Goal: Transaction & Acquisition: Purchase product/service

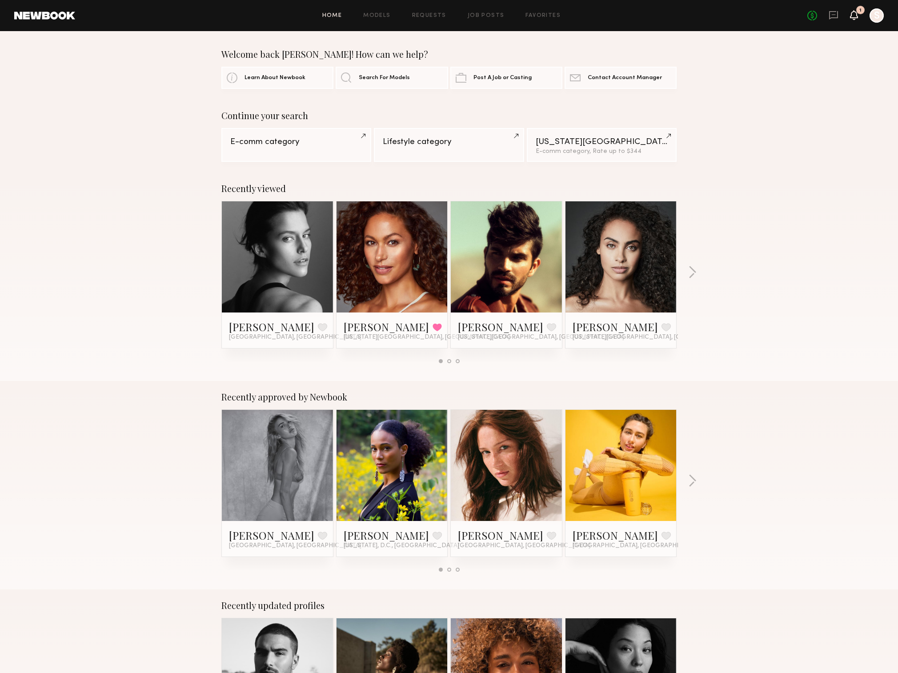
click at [850, 13] on icon at bounding box center [854, 15] width 8 height 10
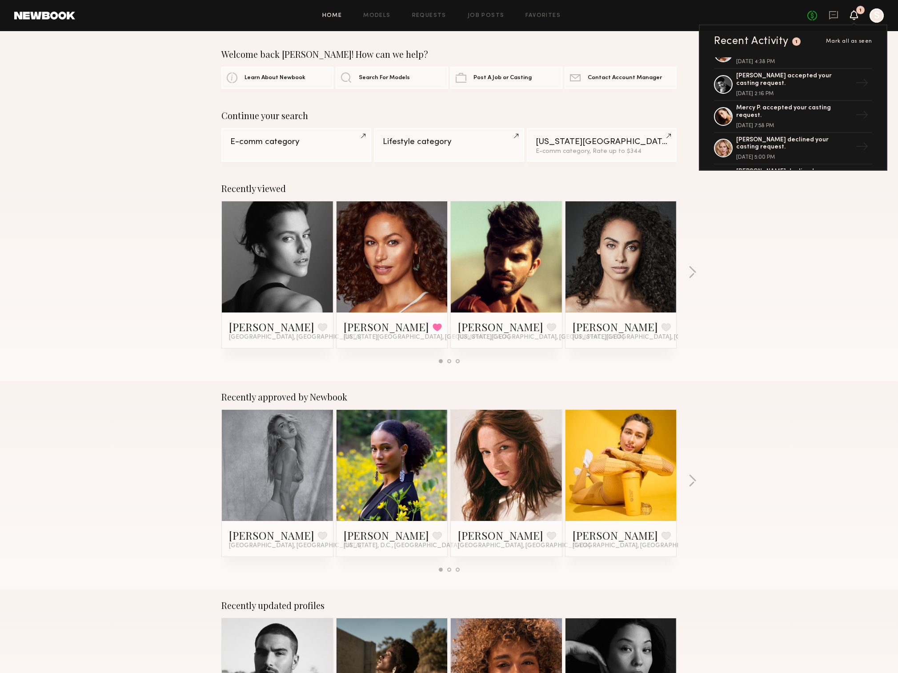
scroll to position [116, 0]
click at [772, 88] on div "George S. accepted your casting request." at bounding box center [794, 79] width 116 height 15
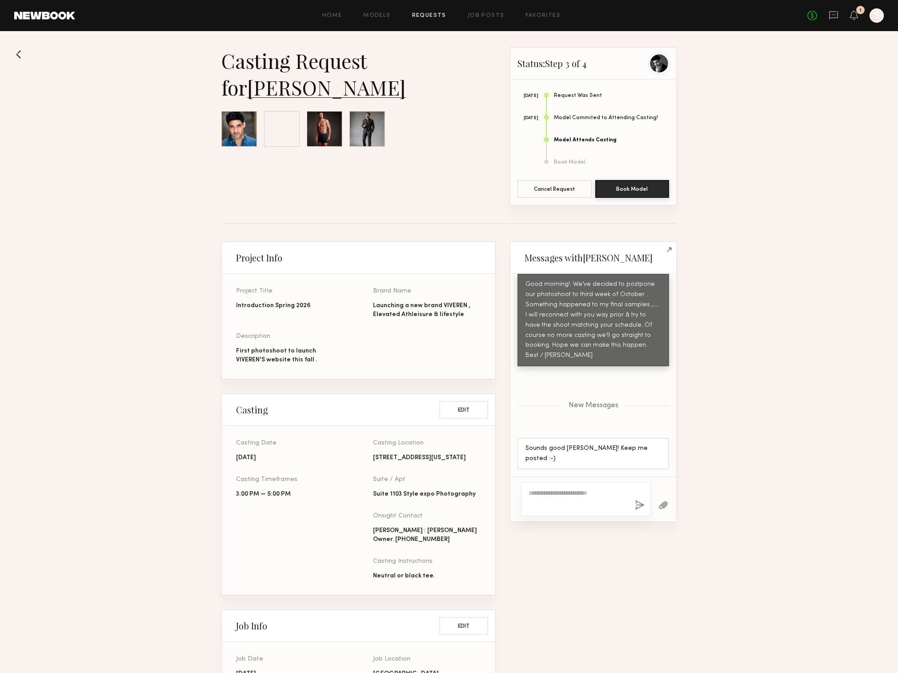
scroll to position [759, 0]
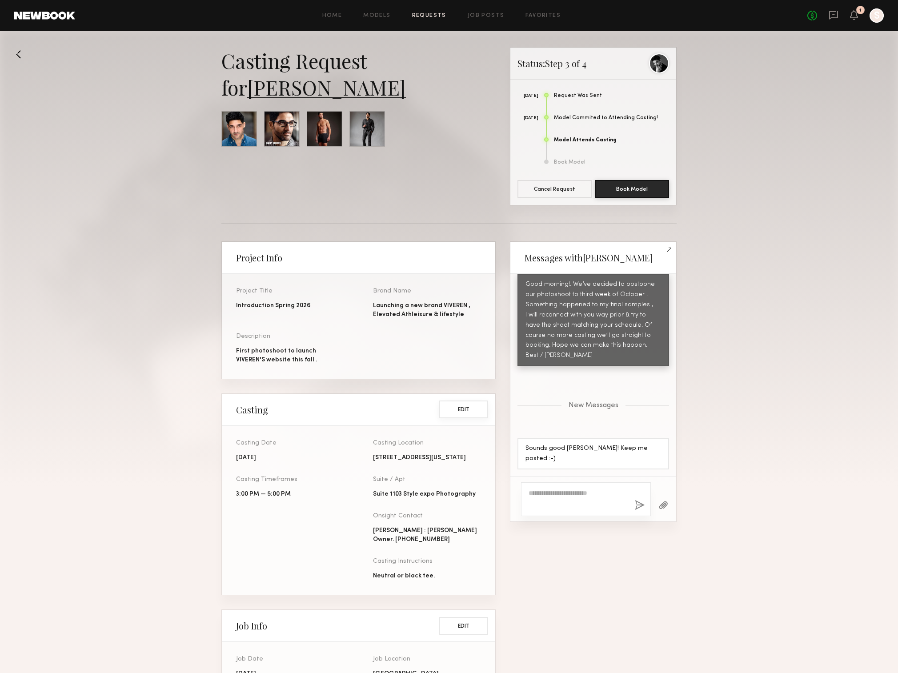
click at [465, 418] on button "Edit" at bounding box center [463, 409] width 49 height 18
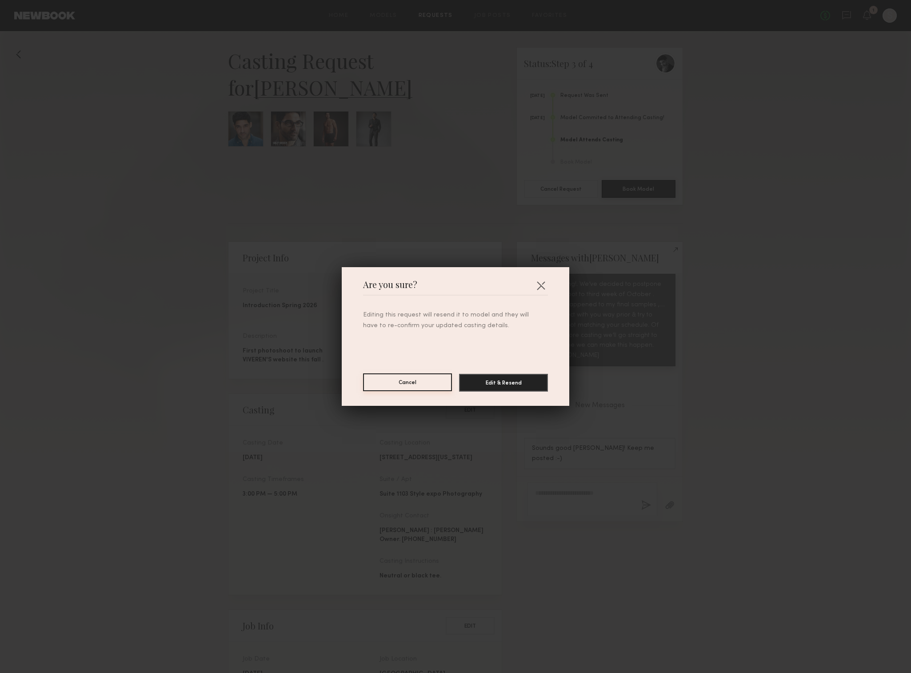
click at [400, 387] on button "Cancel" at bounding box center [407, 382] width 89 height 18
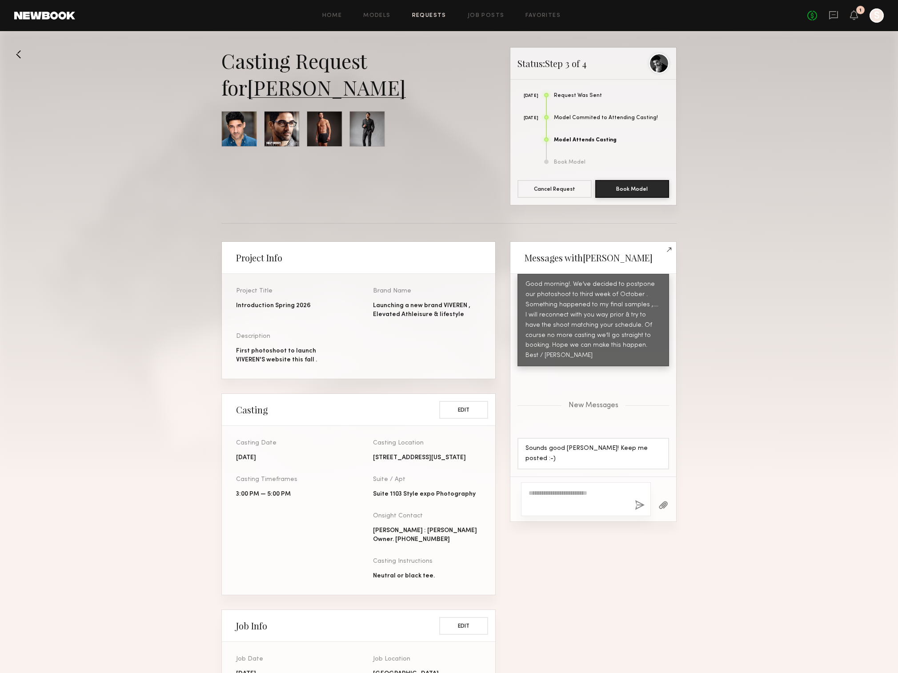
click at [558, 494] on textarea at bounding box center [577, 498] width 99 height 21
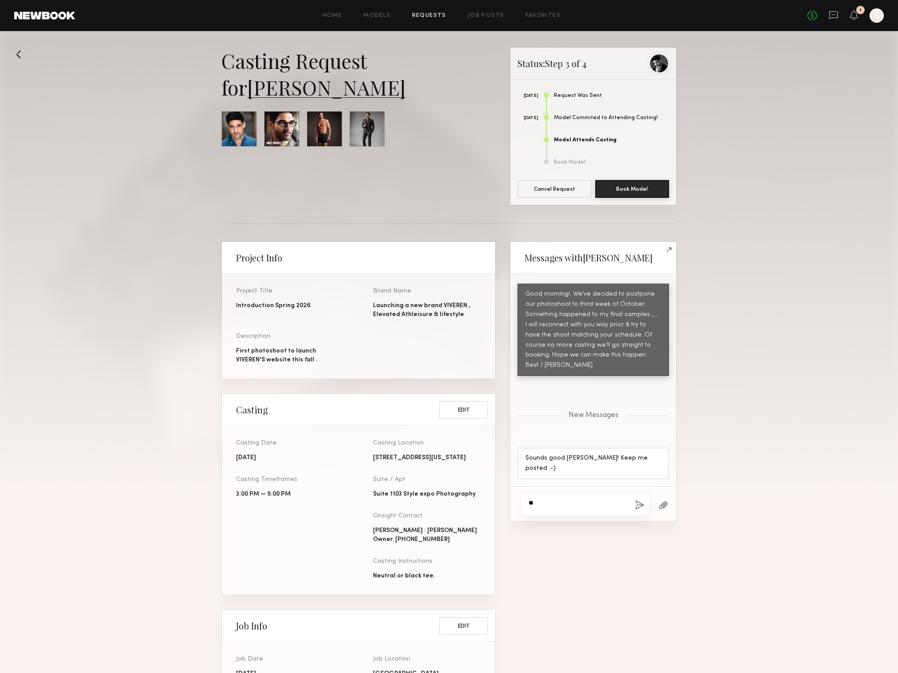
type textarea "*"
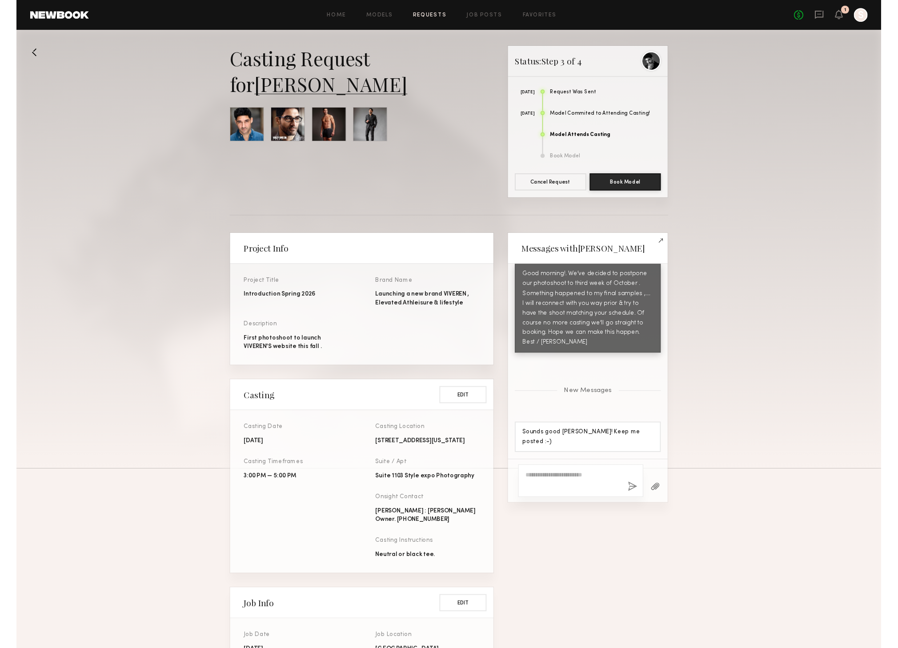
scroll to position [600, 0]
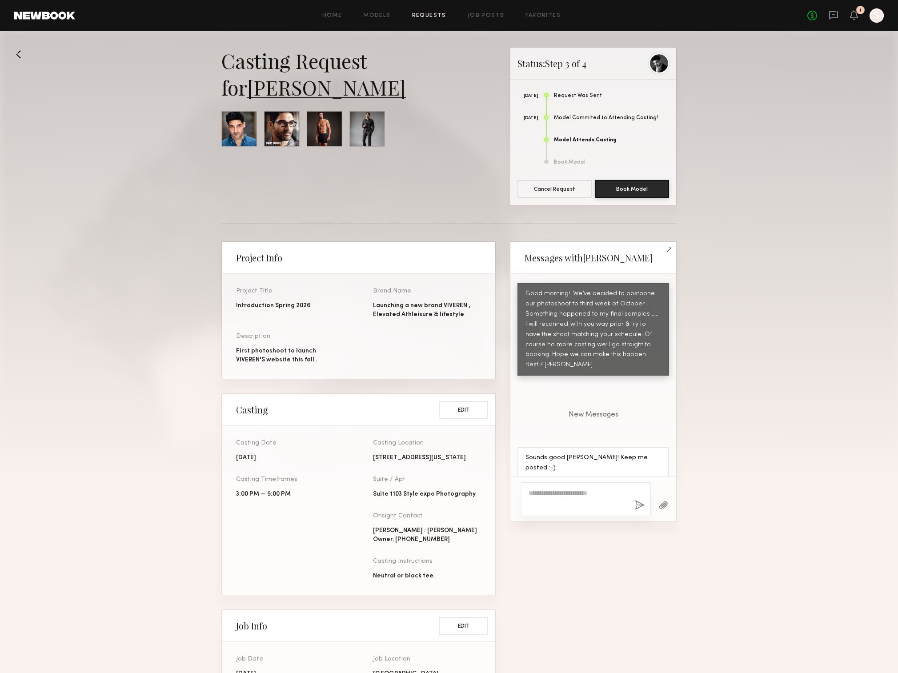
click at [290, 88] on link "[PERSON_NAME]" at bounding box center [326, 87] width 159 height 27
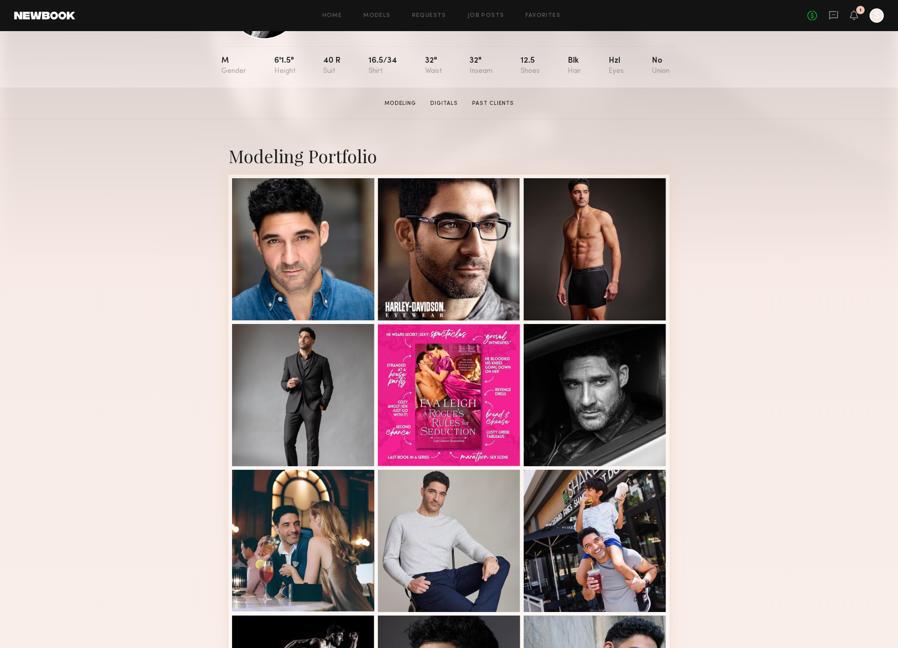
scroll to position [298, 0]
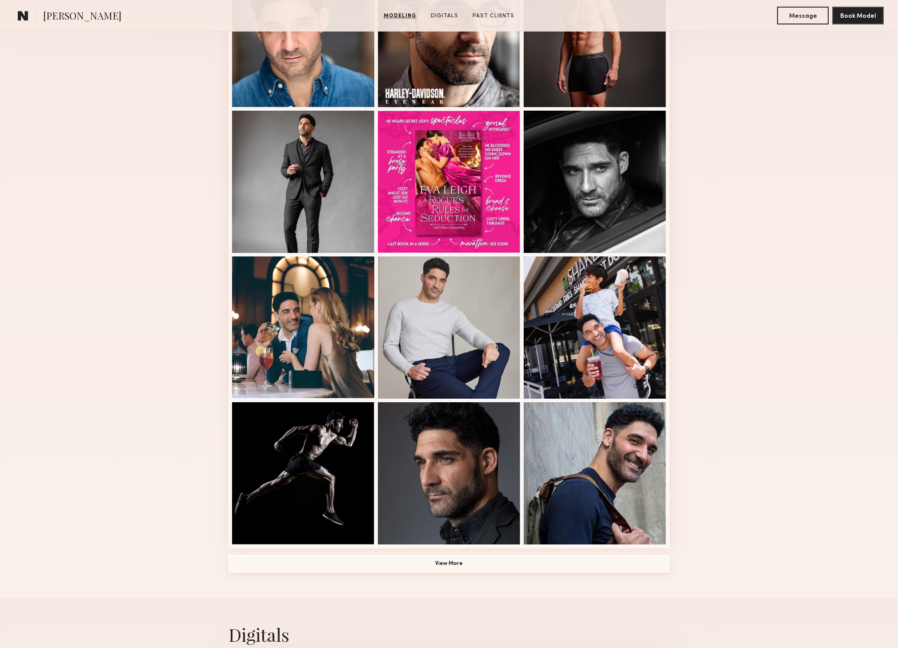
click at [443, 562] on button "View More" at bounding box center [448, 563] width 441 height 18
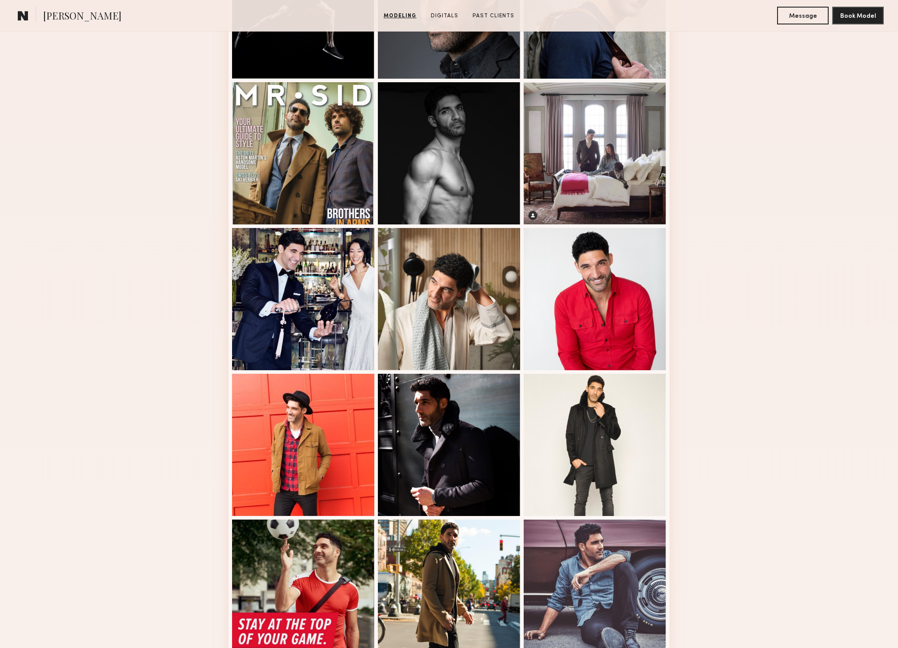
scroll to position [912, 0]
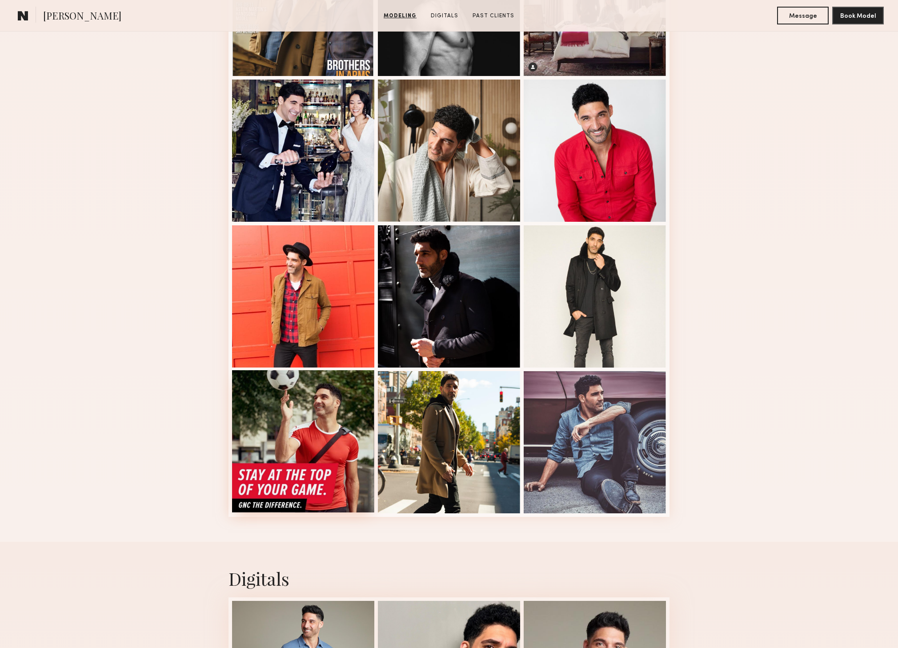
click at [308, 444] on div at bounding box center [303, 441] width 142 height 142
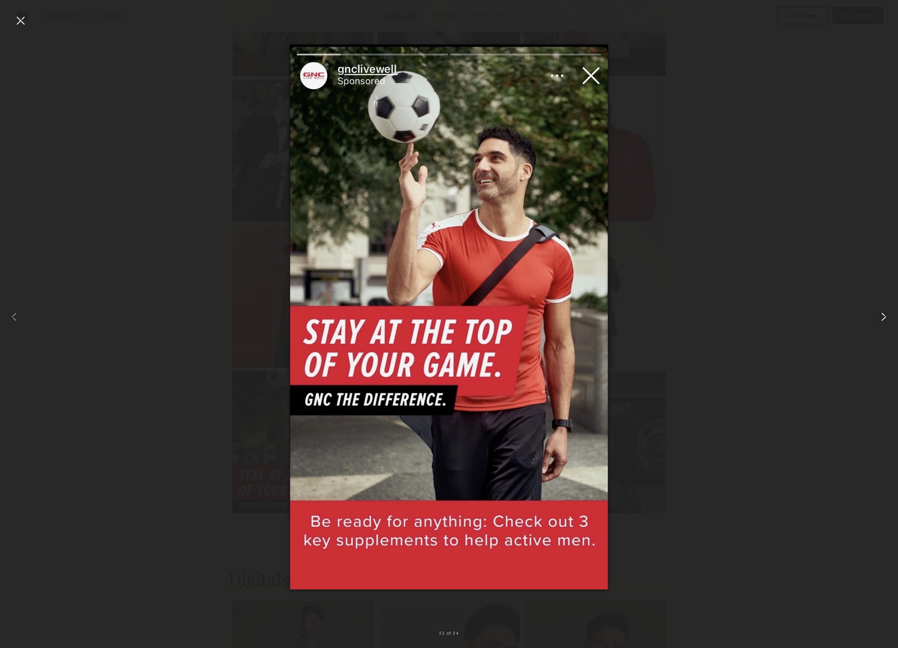
click at [877, 317] on common-icon at bounding box center [883, 317] width 14 height 14
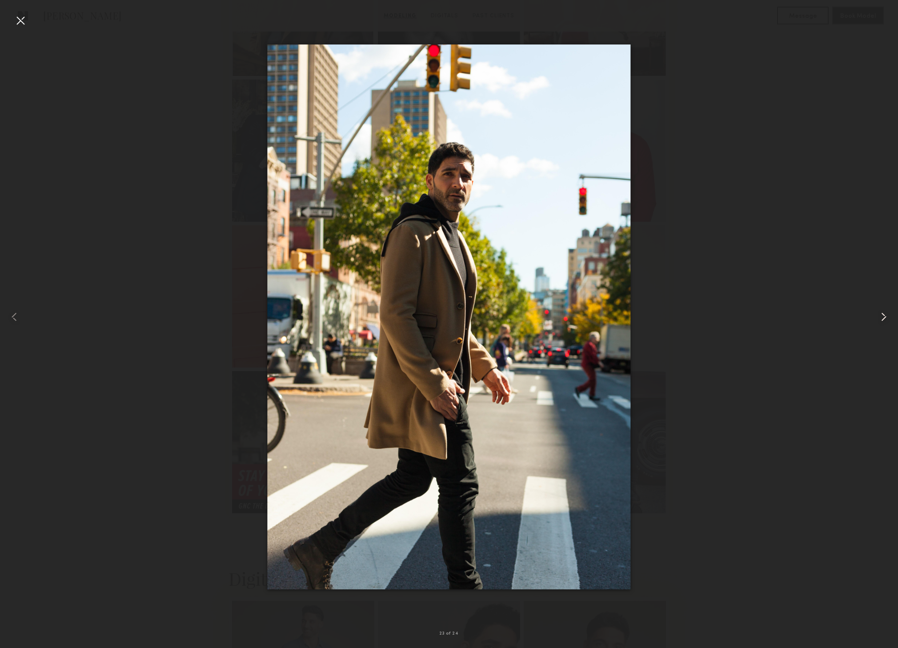
click at [877, 317] on common-icon at bounding box center [883, 317] width 14 height 14
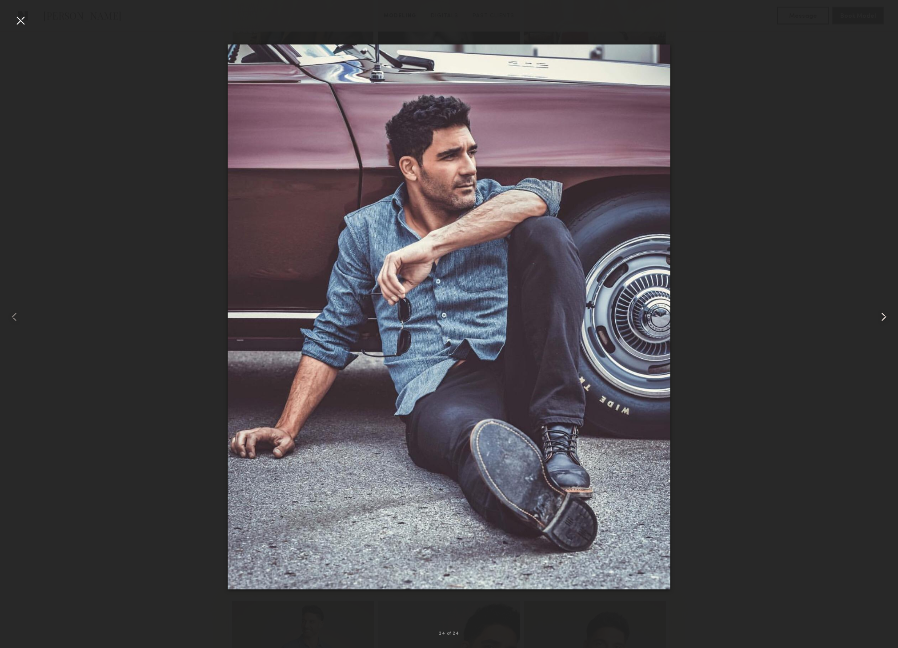
click at [877, 317] on common-icon at bounding box center [883, 317] width 14 height 14
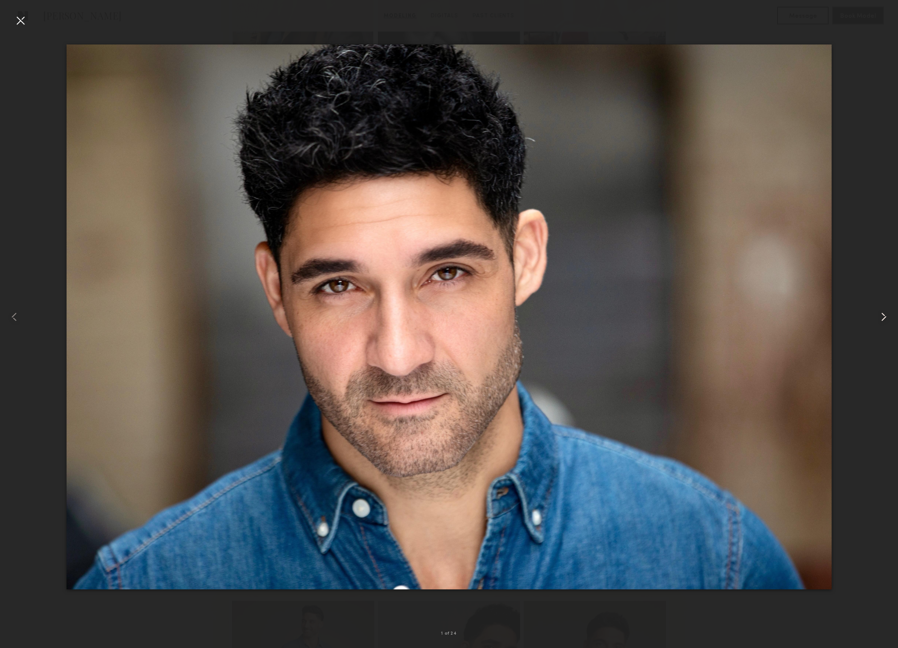
click at [877, 317] on common-icon at bounding box center [883, 317] width 14 height 14
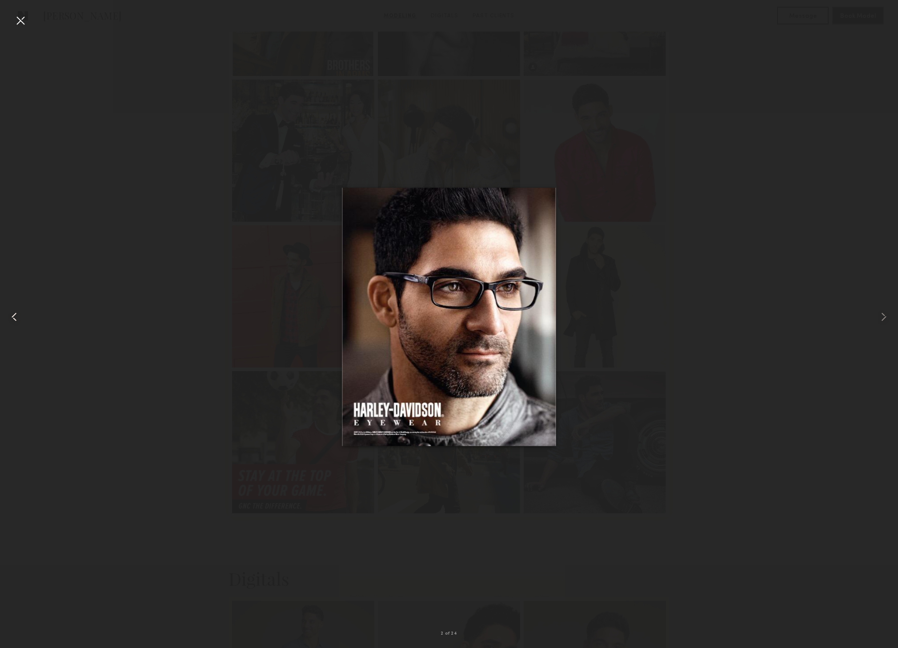
click at [19, 318] on common-icon at bounding box center [14, 317] width 14 height 14
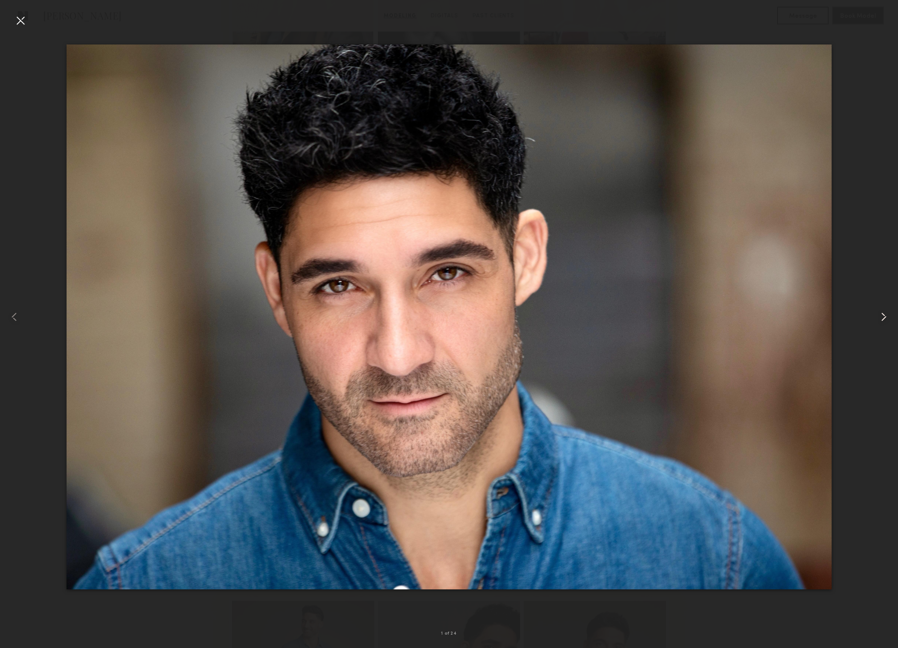
click at [881, 317] on common-icon at bounding box center [883, 317] width 14 height 14
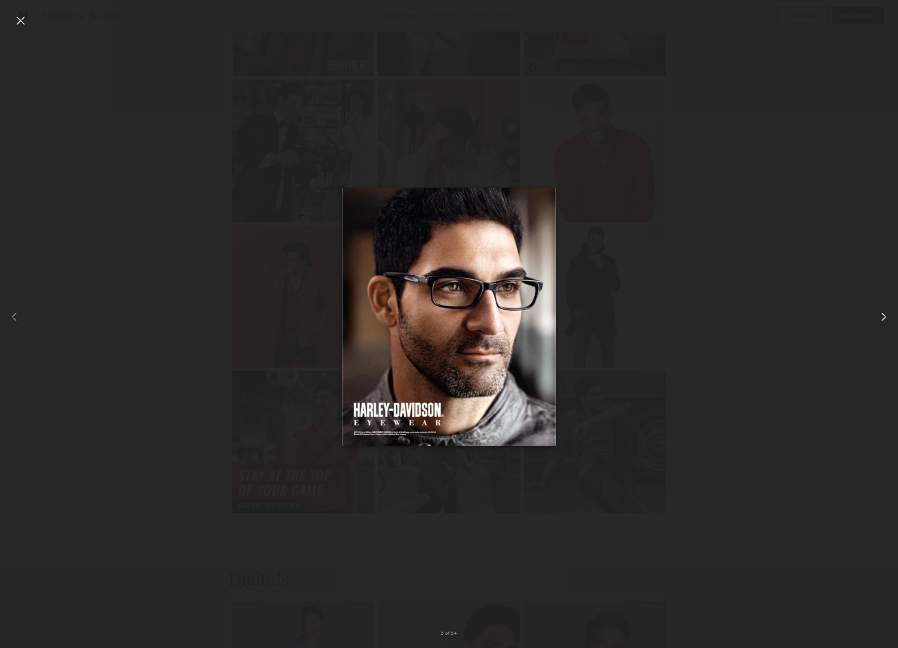
click at [881, 317] on common-icon at bounding box center [883, 317] width 14 height 14
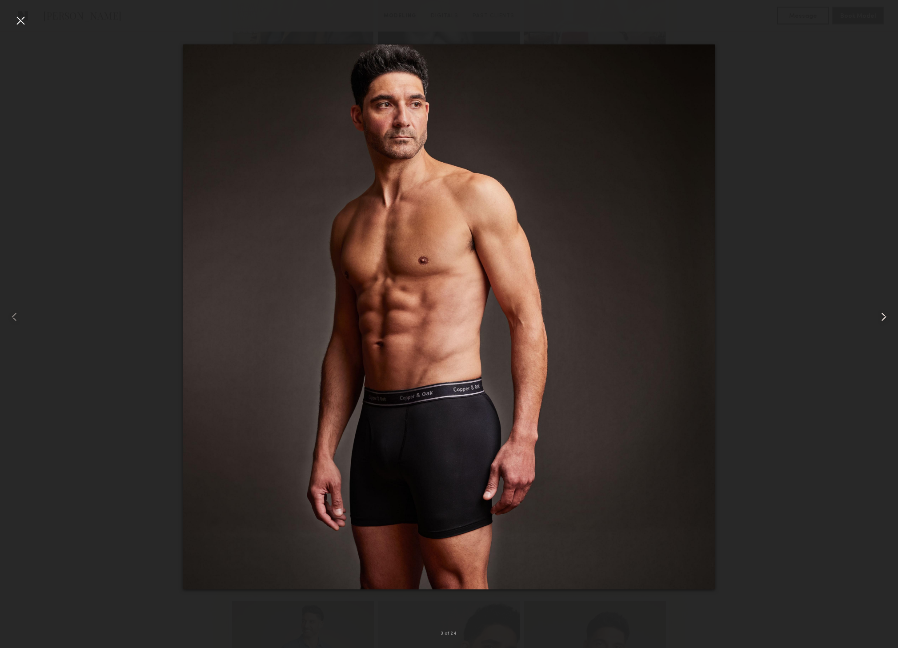
click at [881, 317] on common-icon at bounding box center [883, 317] width 14 height 14
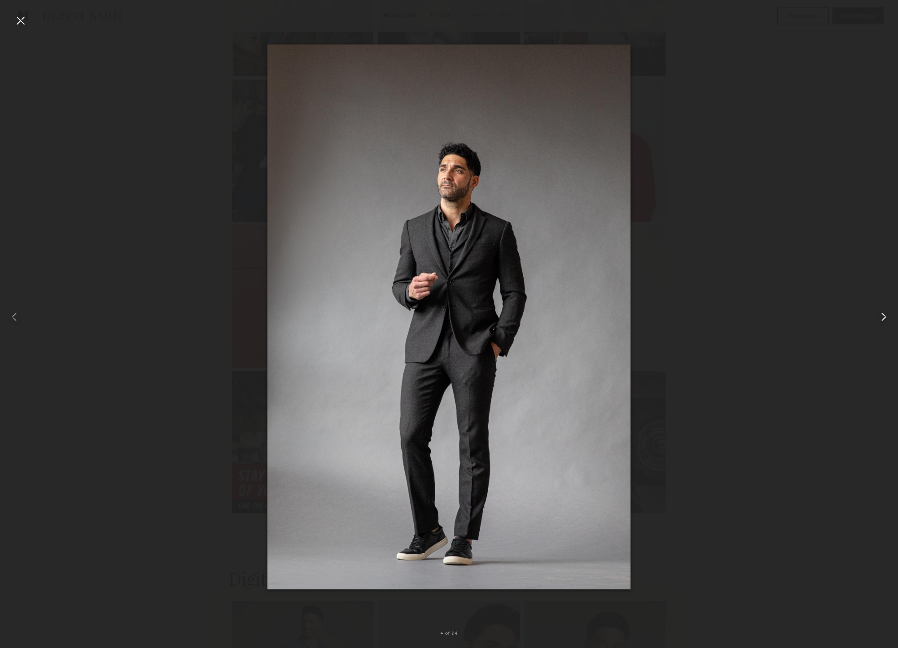
click at [881, 317] on common-icon at bounding box center [883, 317] width 14 height 14
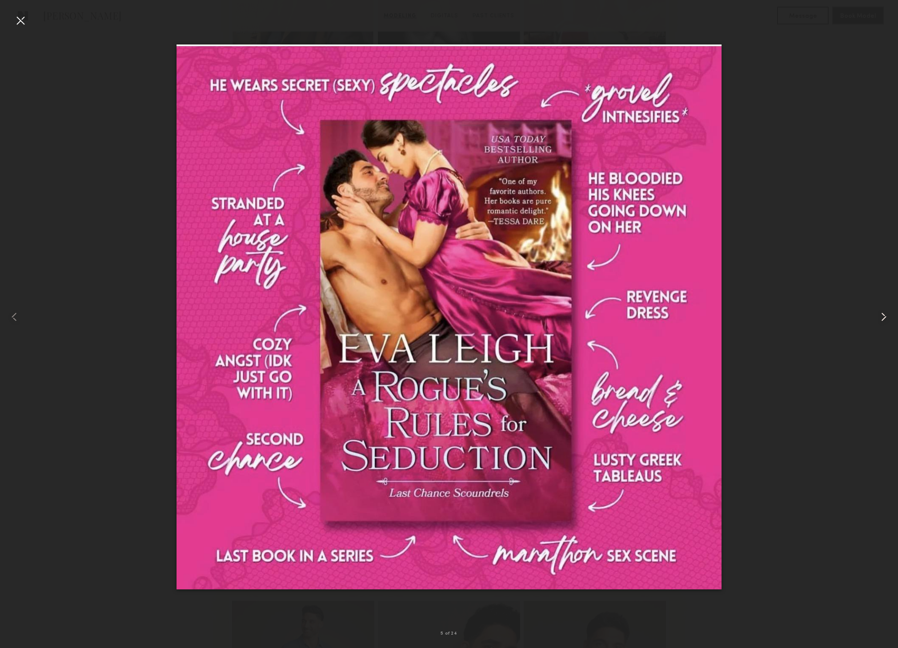
click at [881, 317] on common-icon at bounding box center [883, 317] width 14 height 14
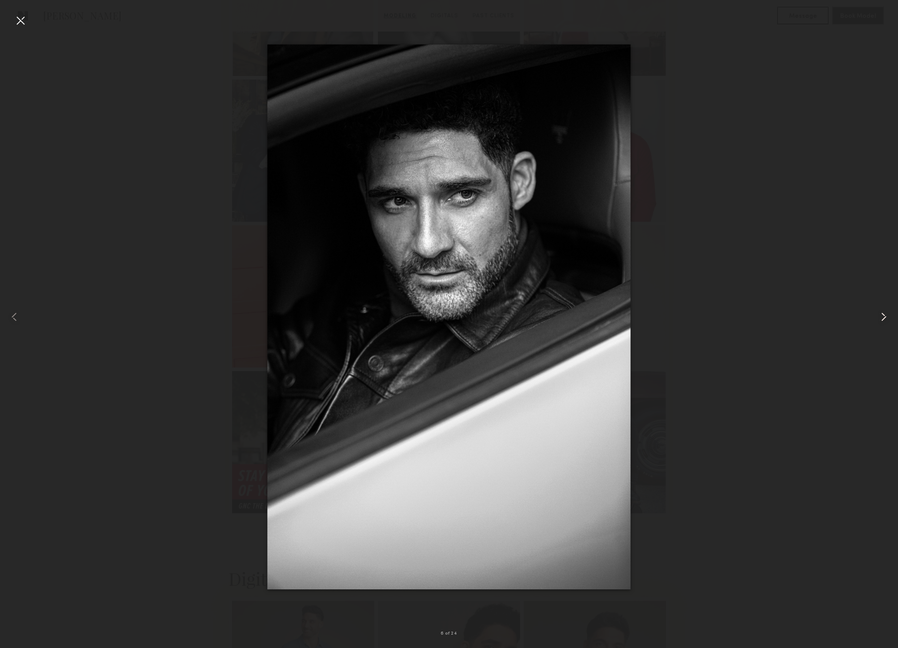
click at [881, 317] on common-icon at bounding box center [883, 317] width 14 height 14
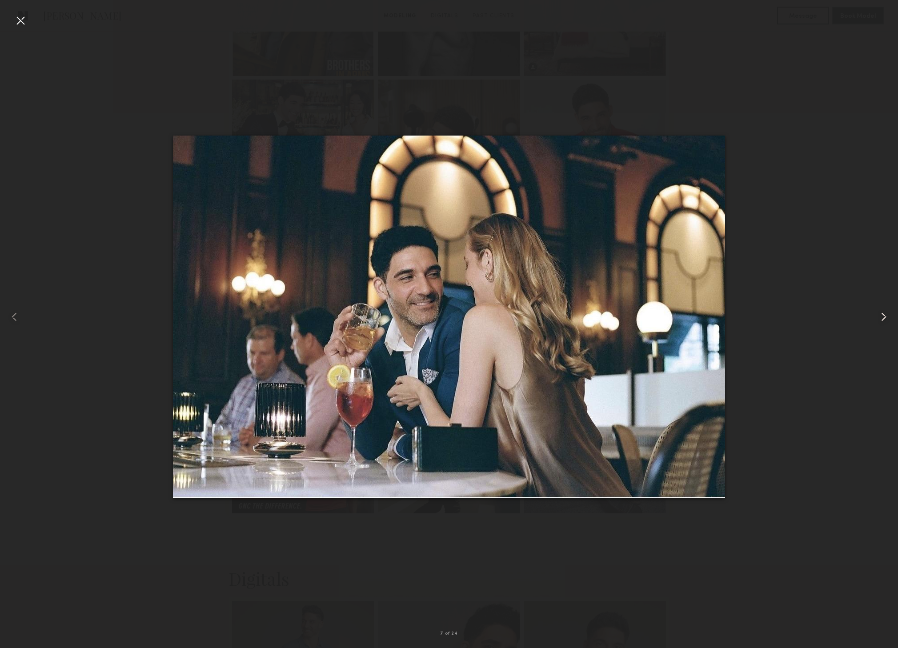
click at [881, 317] on common-icon at bounding box center [883, 317] width 14 height 14
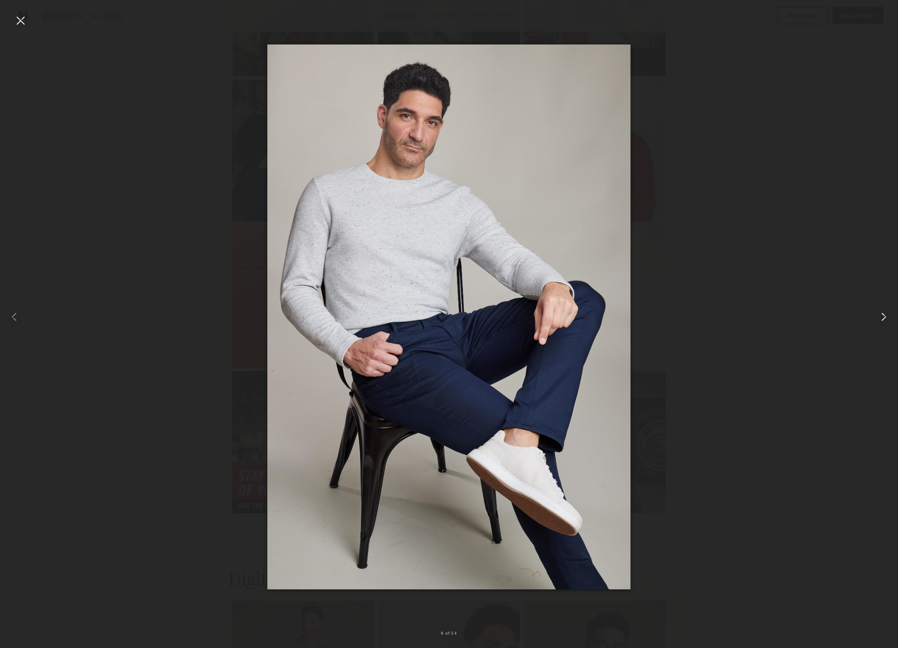
click at [881, 317] on common-icon at bounding box center [883, 317] width 14 height 14
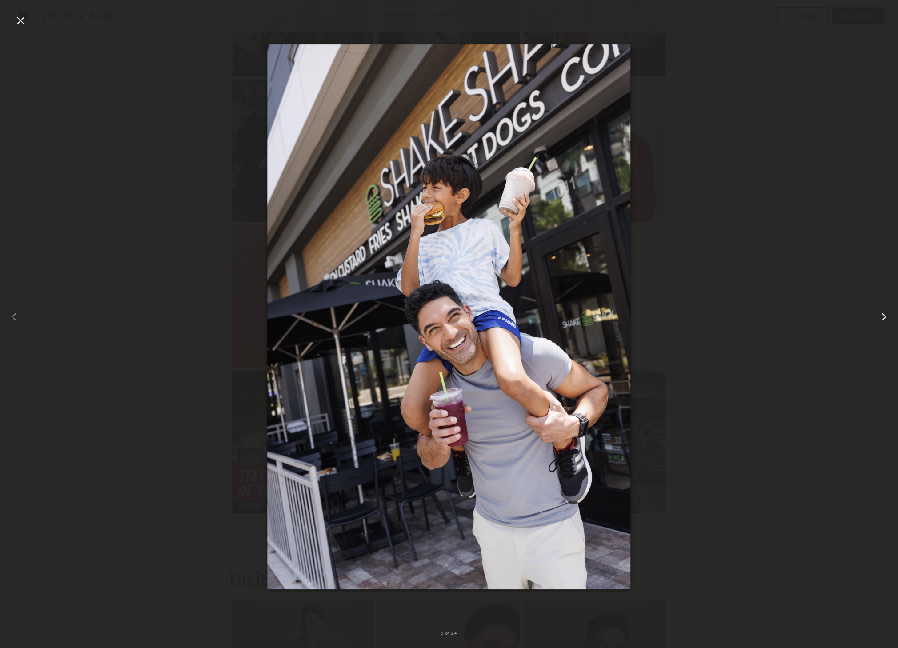
click at [881, 317] on common-icon at bounding box center [883, 317] width 14 height 14
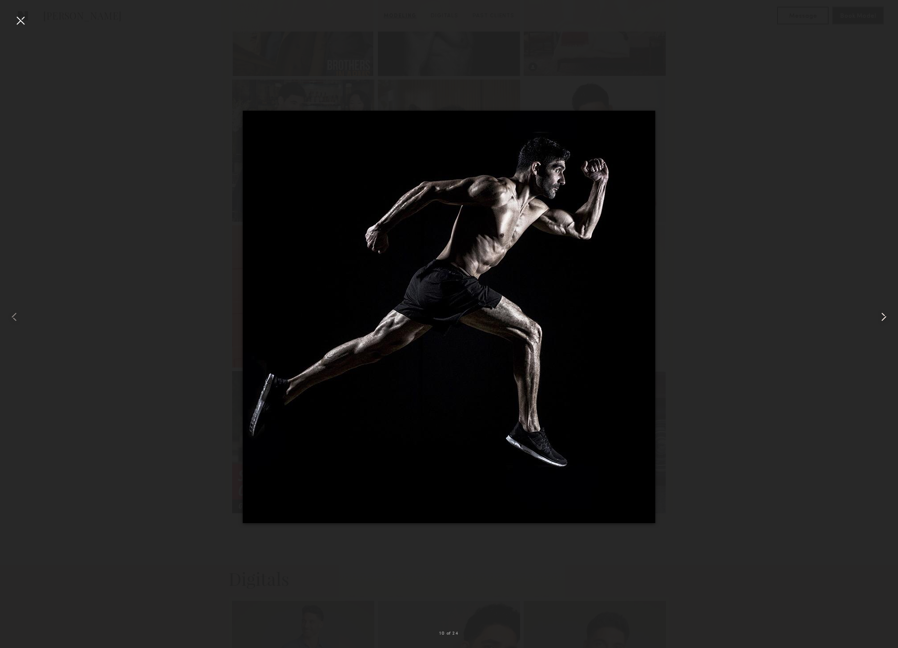
click at [881, 317] on common-icon at bounding box center [883, 317] width 14 height 14
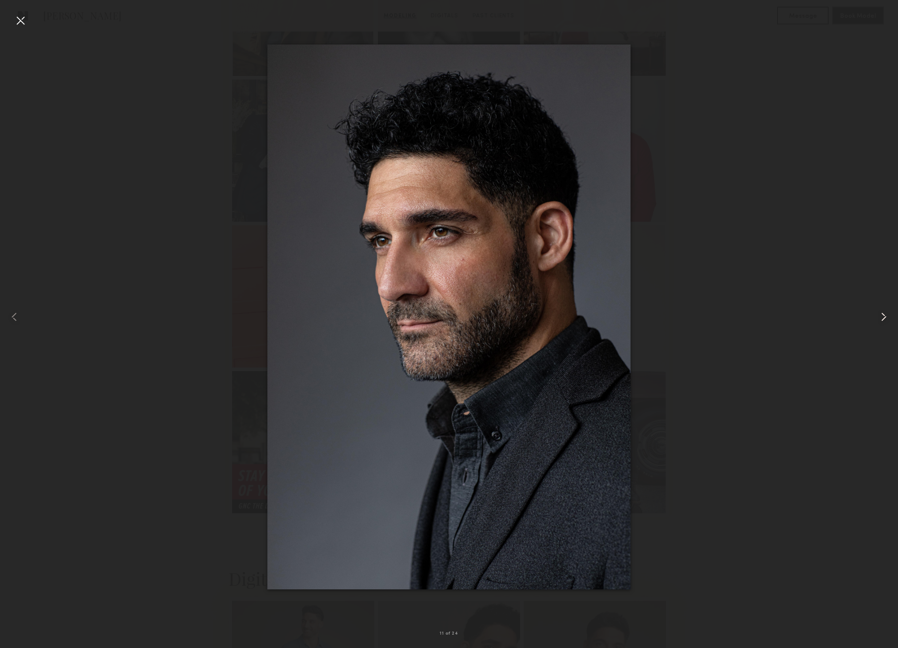
click at [881, 317] on common-icon at bounding box center [883, 317] width 14 height 14
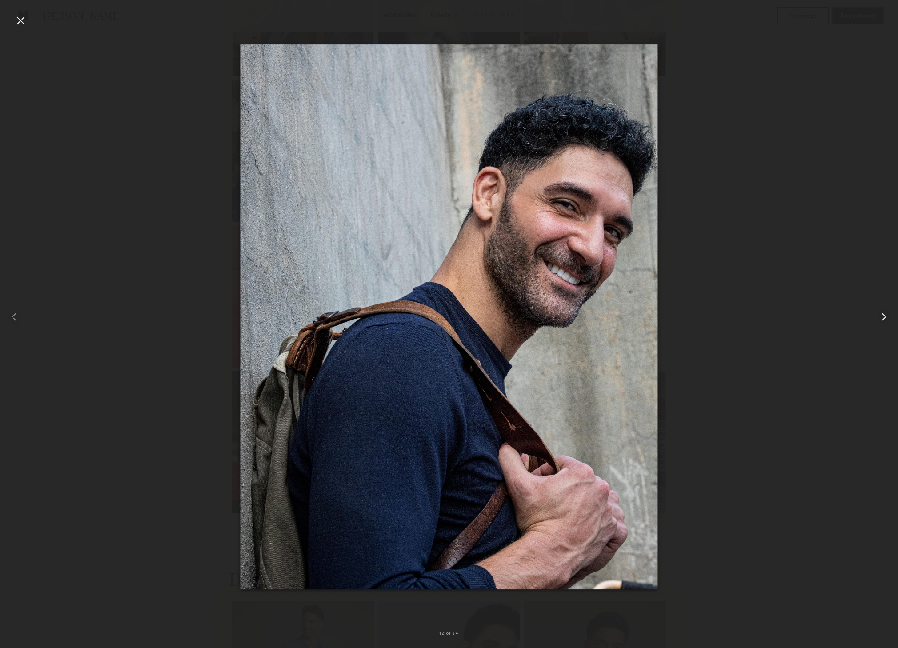
click at [881, 317] on common-icon at bounding box center [883, 317] width 14 height 14
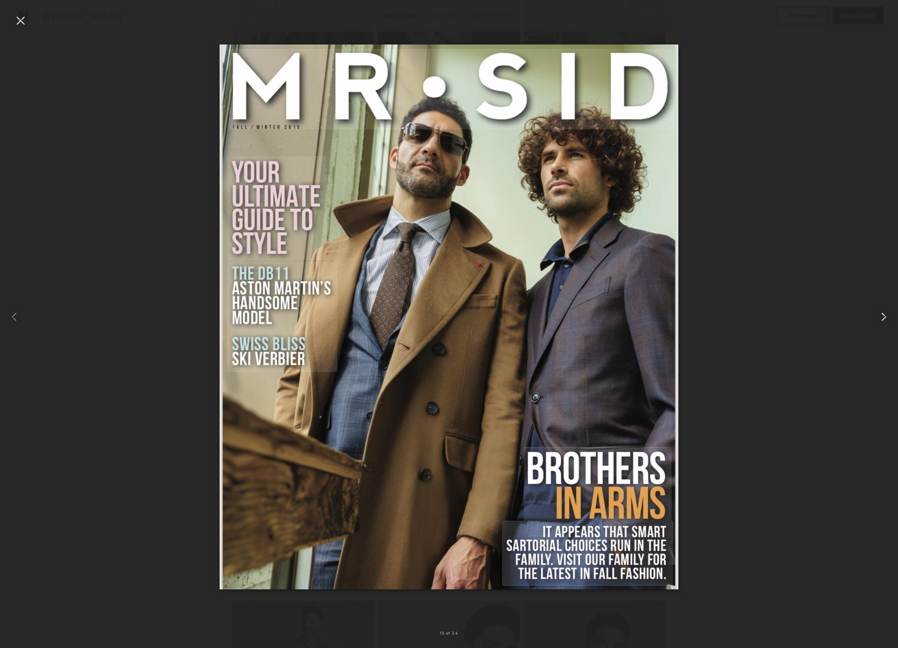
click at [881, 317] on common-icon at bounding box center [883, 317] width 14 height 14
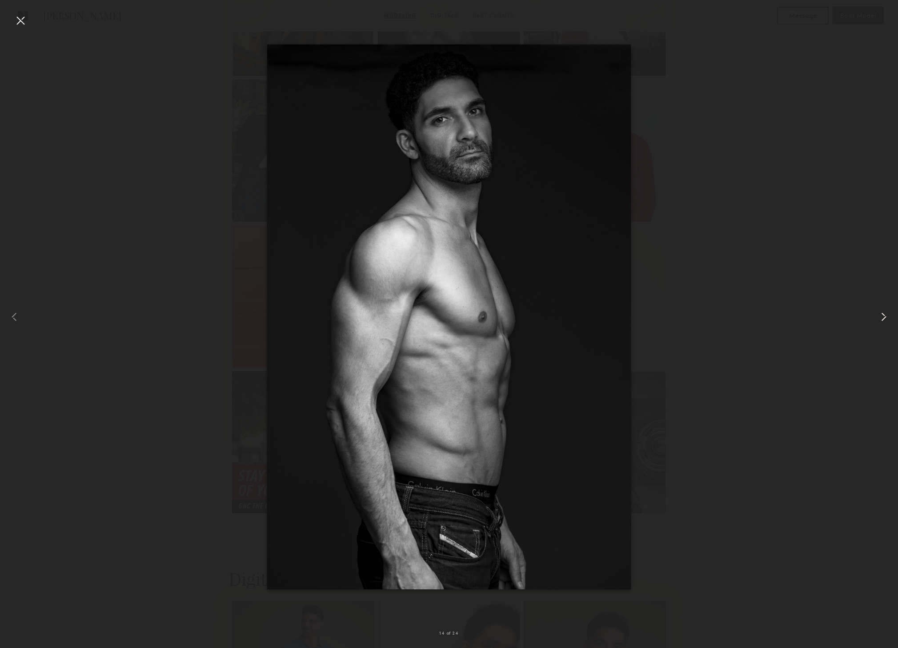
click at [881, 317] on common-icon at bounding box center [883, 317] width 14 height 14
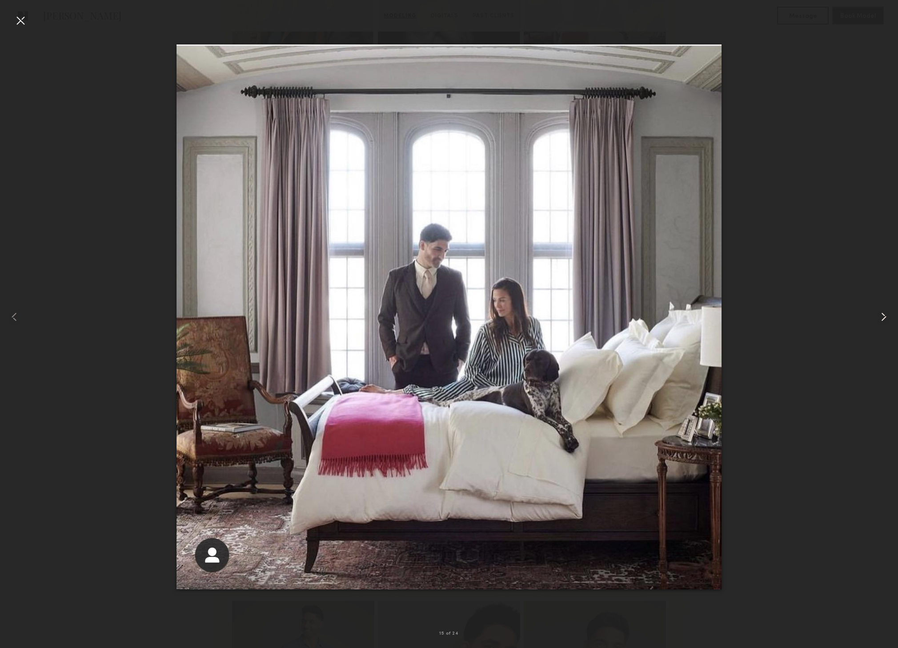
click at [881, 317] on common-icon at bounding box center [883, 317] width 14 height 14
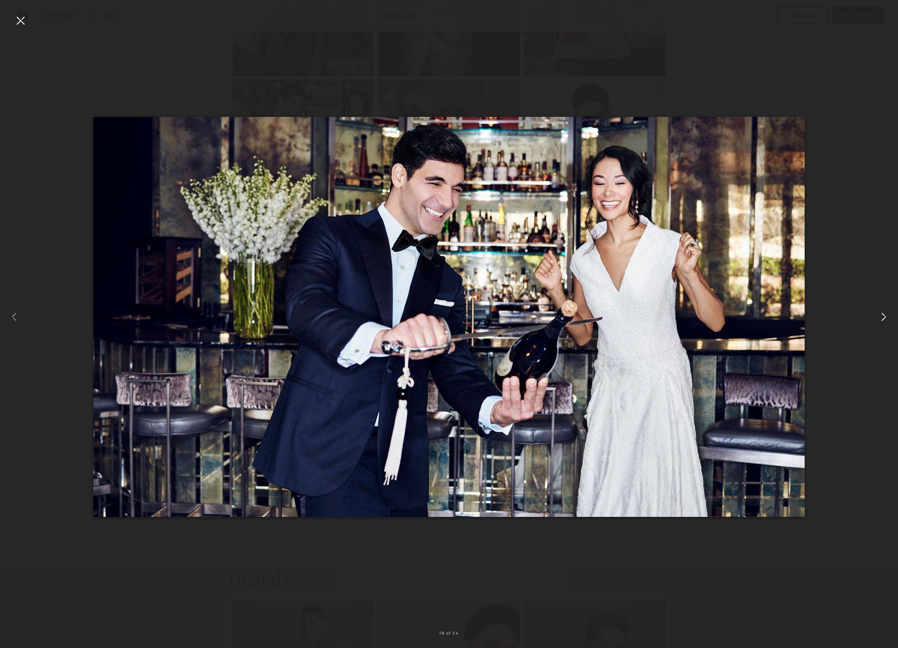
click at [881, 317] on common-icon at bounding box center [883, 317] width 14 height 14
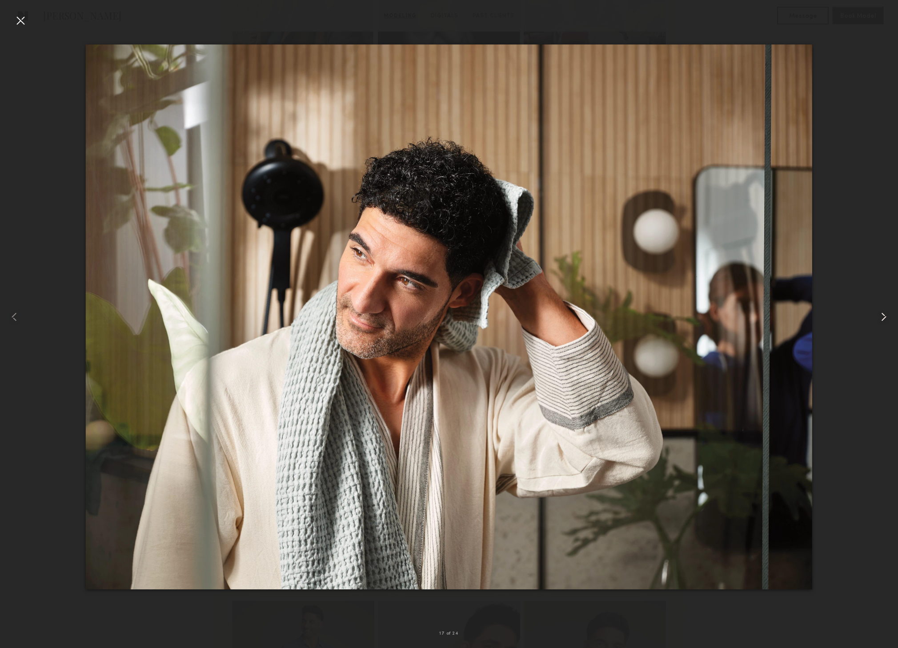
click at [881, 317] on common-icon at bounding box center [883, 317] width 14 height 14
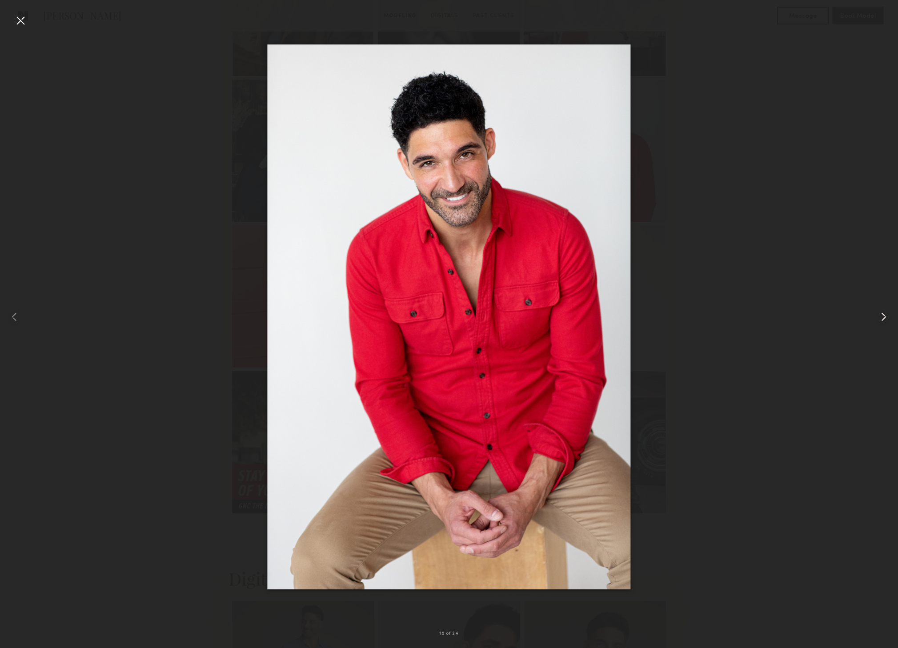
click at [881, 317] on common-icon at bounding box center [883, 317] width 14 height 14
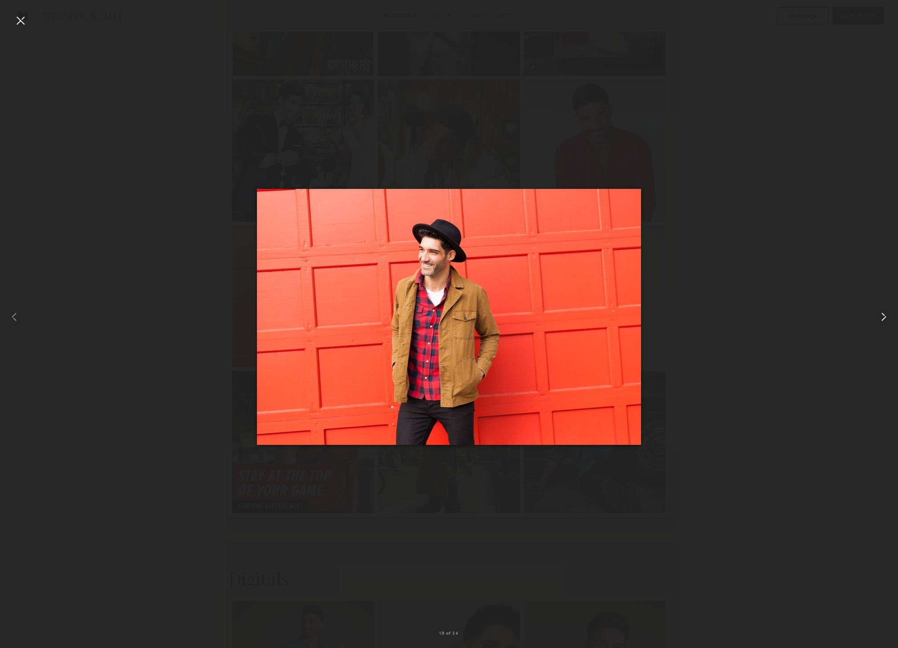
click at [881, 317] on common-icon at bounding box center [883, 317] width 14 height 14
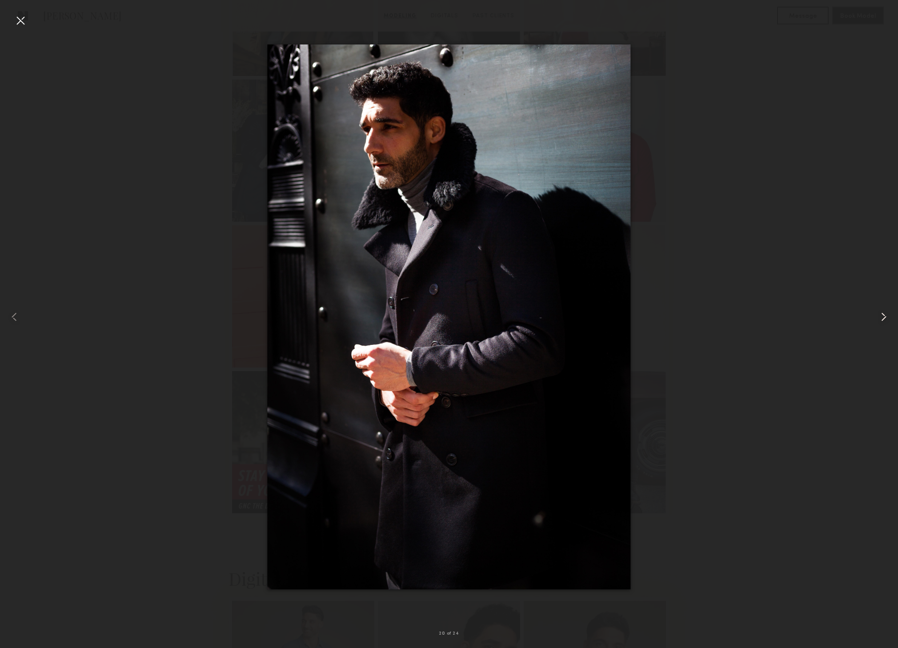
click at [881, 317] on common-icon at bounding box center [883, 317] width 14 height 14
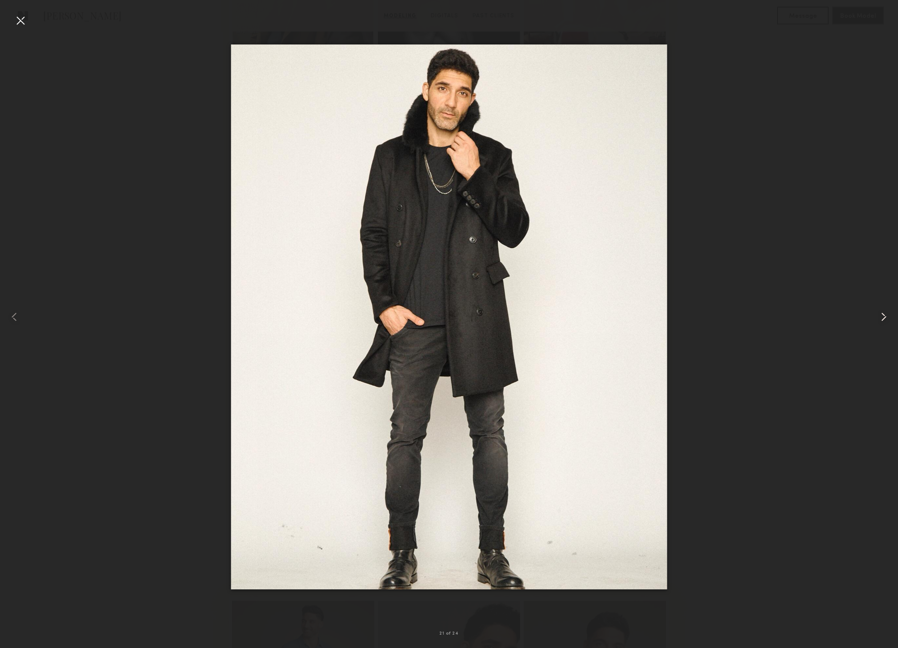
click at [881, 317] on common-icon at bounding box center [883, 317] width 14 height 14
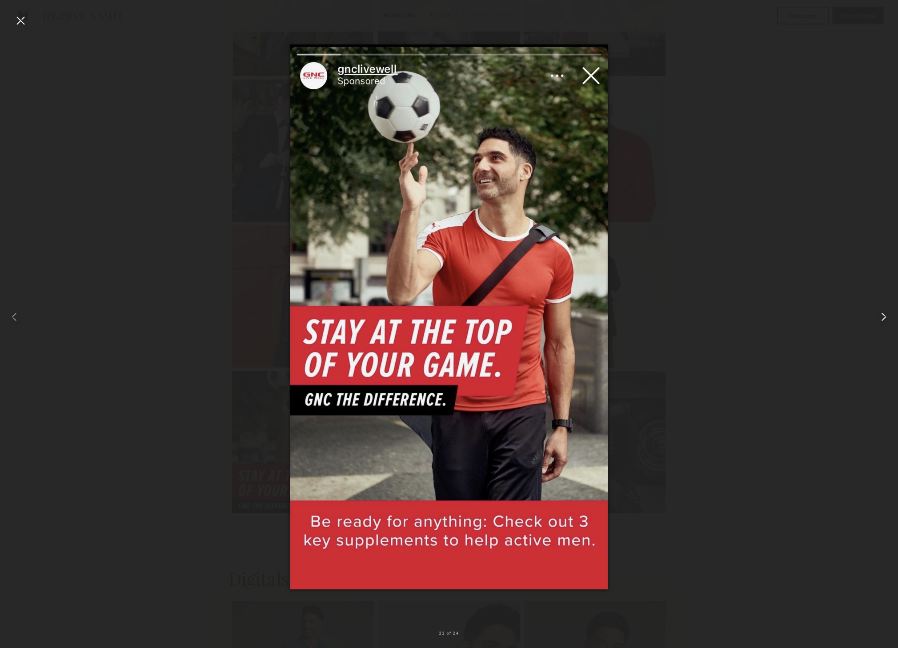
click at [881, 317] on common-icon at bounding box center [883, 317] width 14 height 14
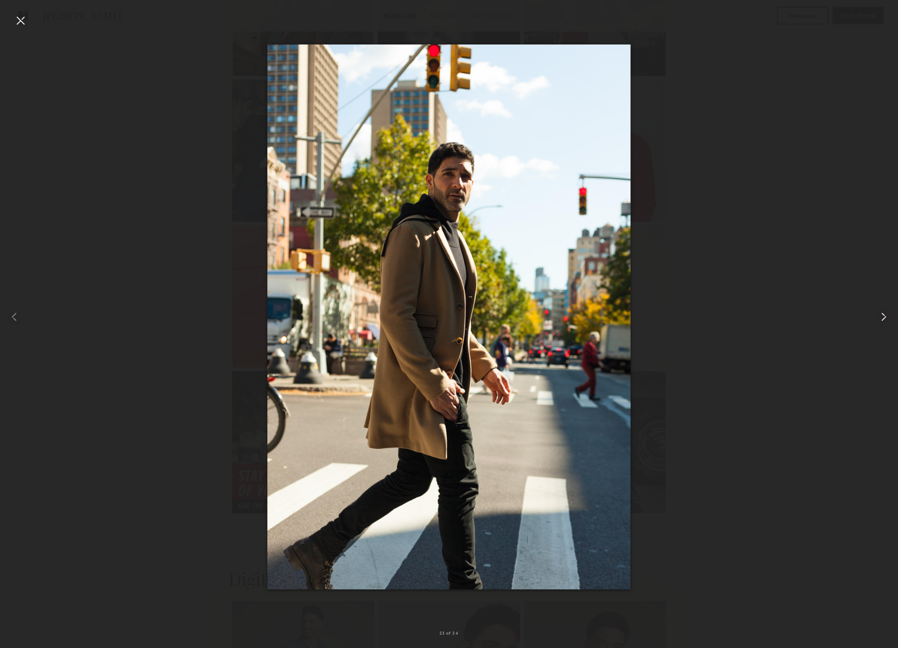
click at [881, 317] on common-icon at bounding box center [883, 317] width 14 height 14
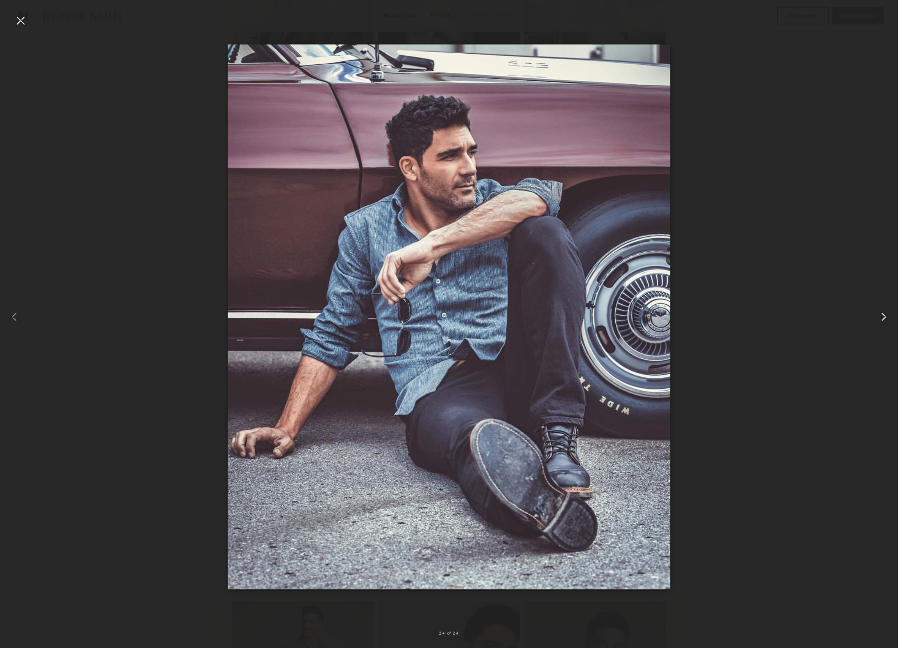
click at [881, 317] on common-icon at bounding box center [883, 317] width 14 height 14
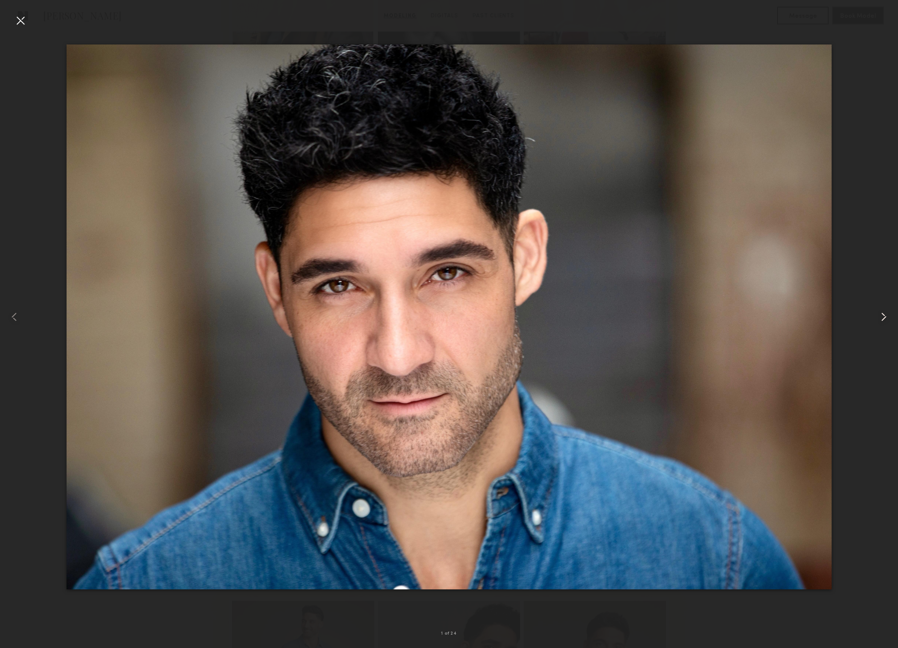
click at [881, 317] on common-icon at bounding box center [883, 317] width 14 height 14
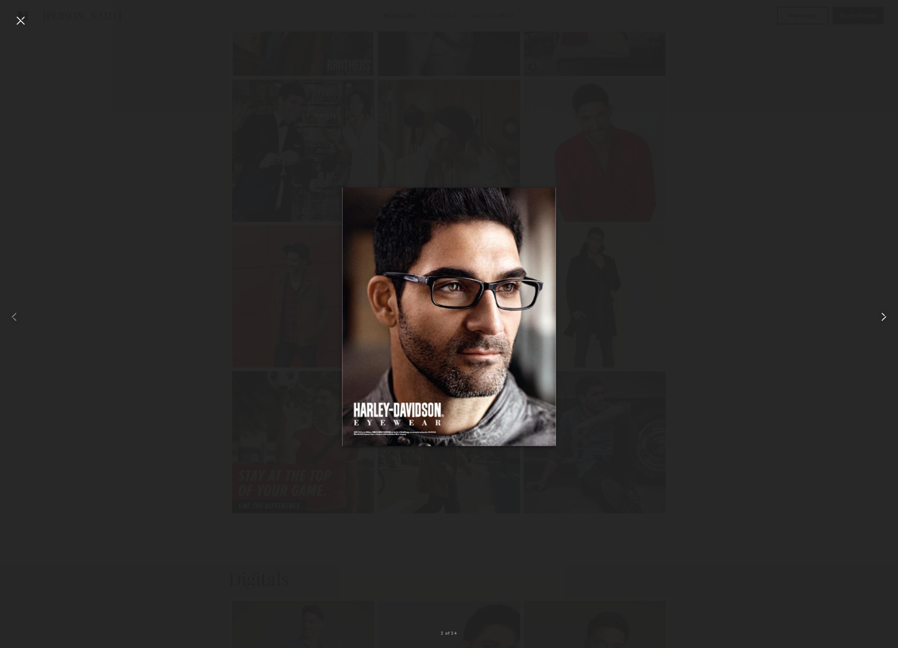
click at [881, 317] on common-icon at bounding box center [883, 317] width 14 height 14
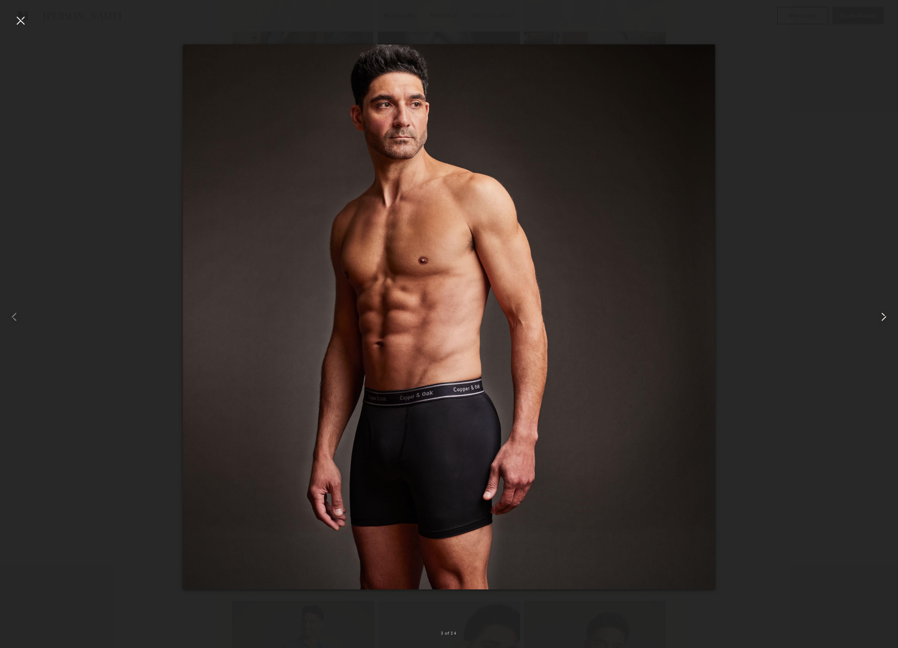
click at [881, 317] on common-icon at bounding box center [883, 317] width 14 height 14
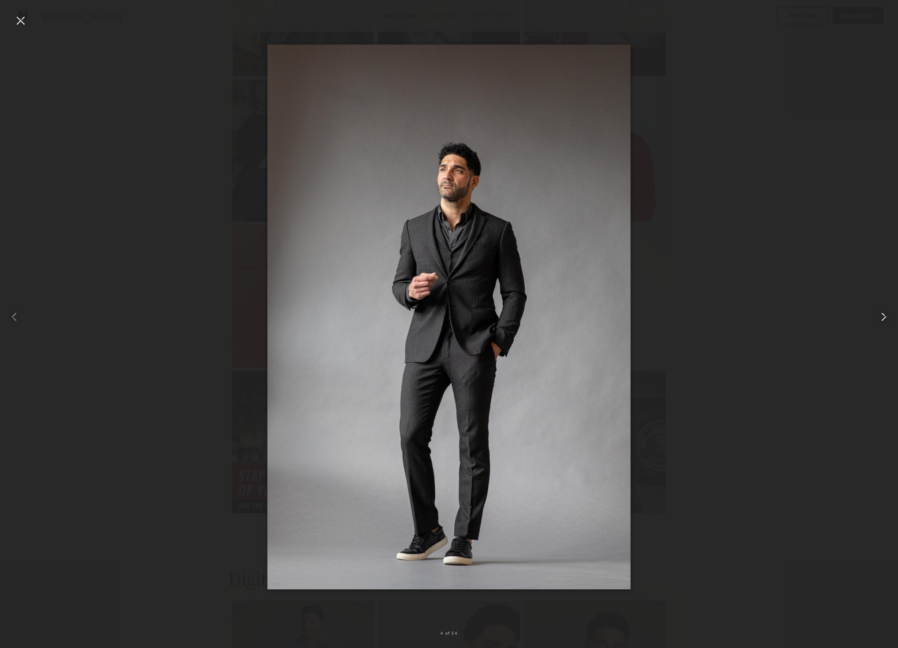
click at [881, 317] on common-icon at bounding box center [883, 317] width 14 height 14
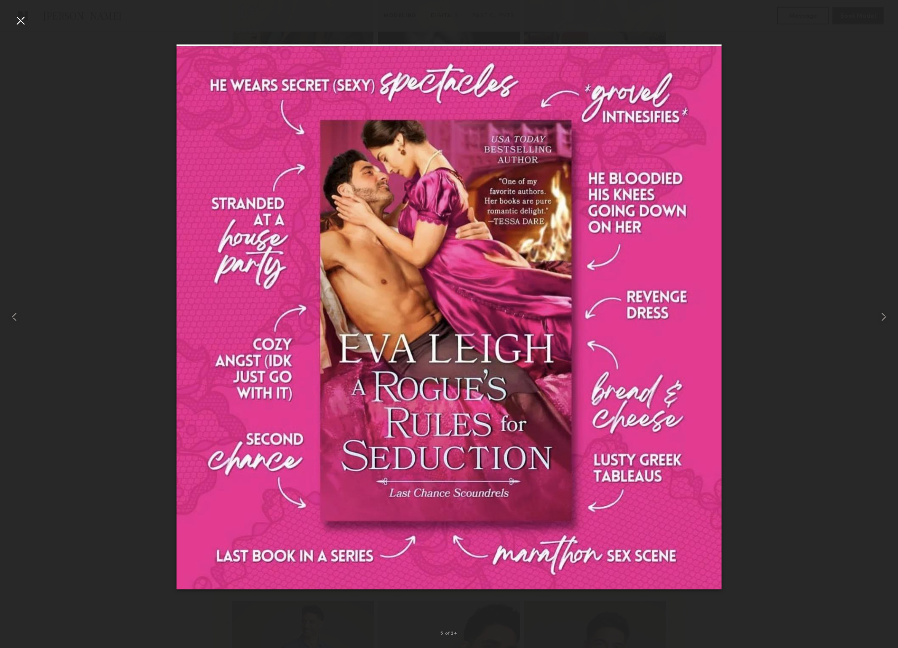
click at [23, 19] on div at bounding box center [20, 20] width 14 height 14
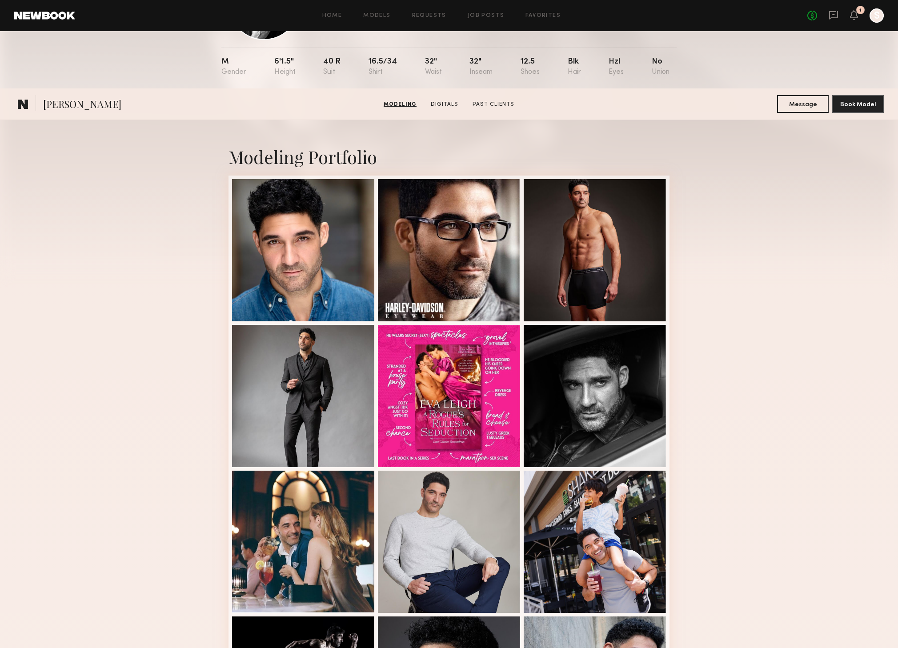
scroll to position [0, 0]
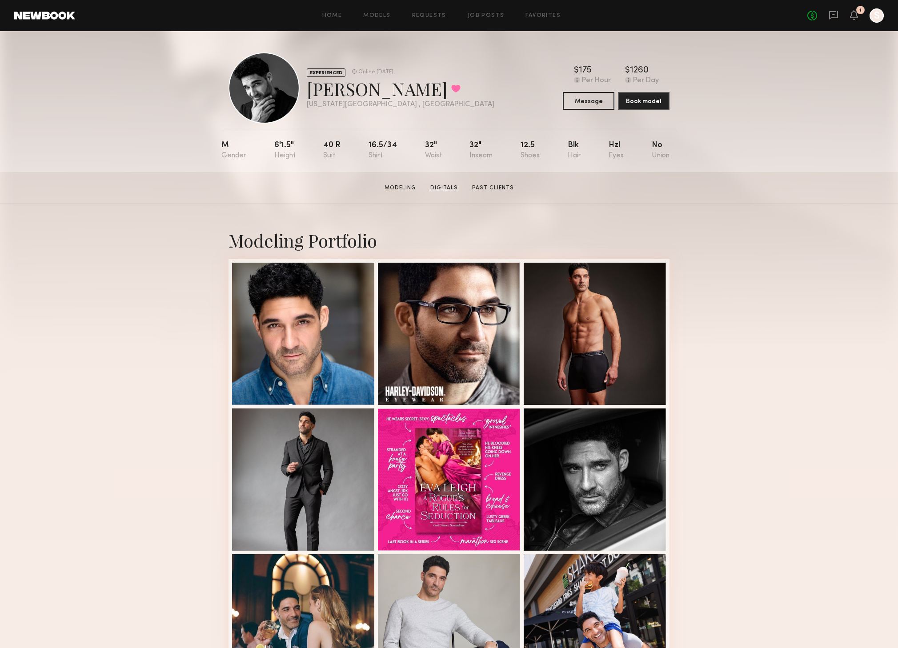
click at [433, 190] on link "Digitals" at bounding box center [444, 188] width 35 height 8
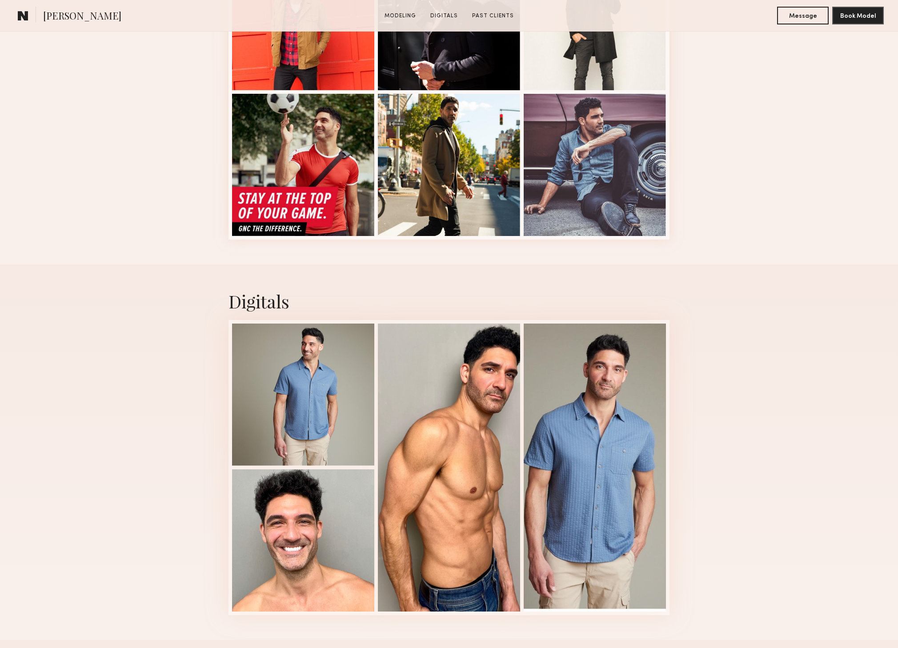
scroll to position [1405, 0]
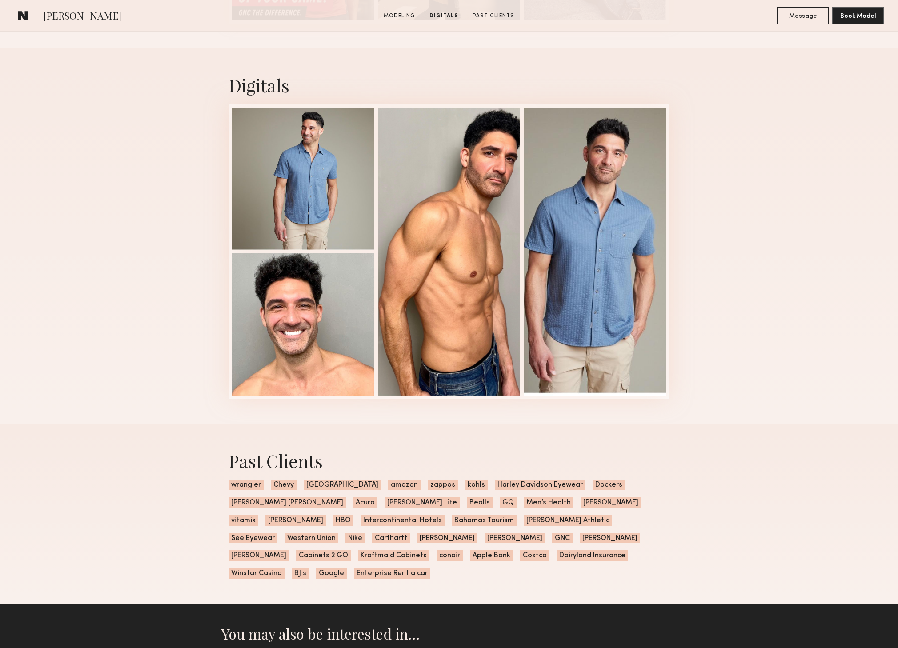
click at [496, 14] on link "Past Clients" at bounding box center [493, 16] width 49 height 8
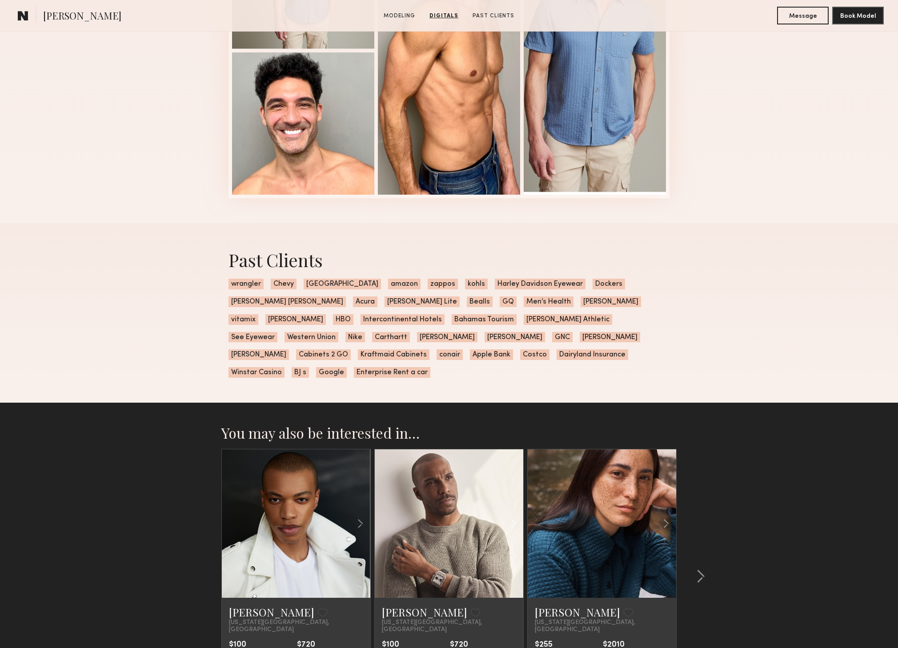
scroll to position [1762, 0]
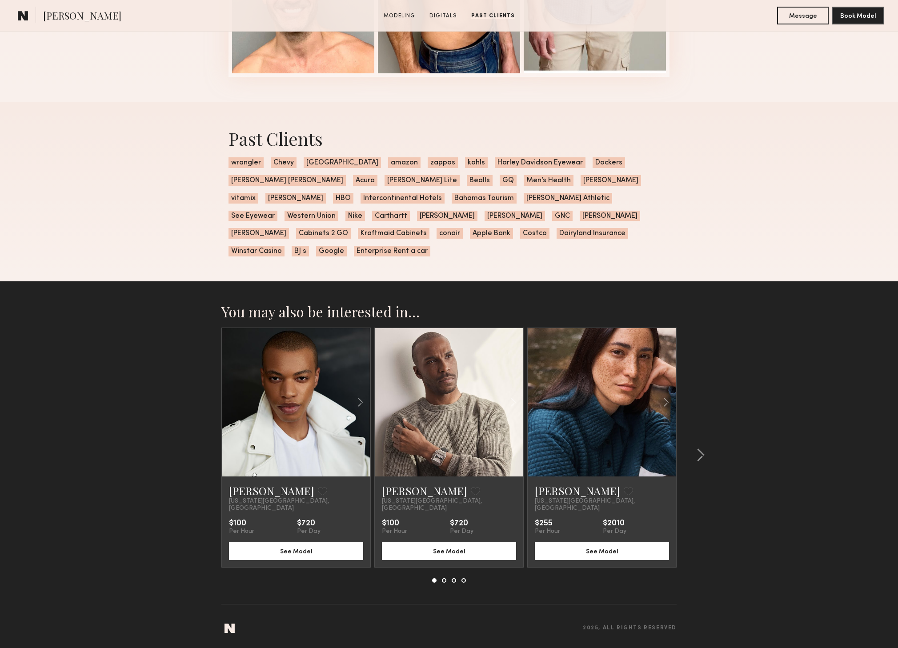
click at [444, 430] on link at bounding box center [448, 402] width 51 height 148
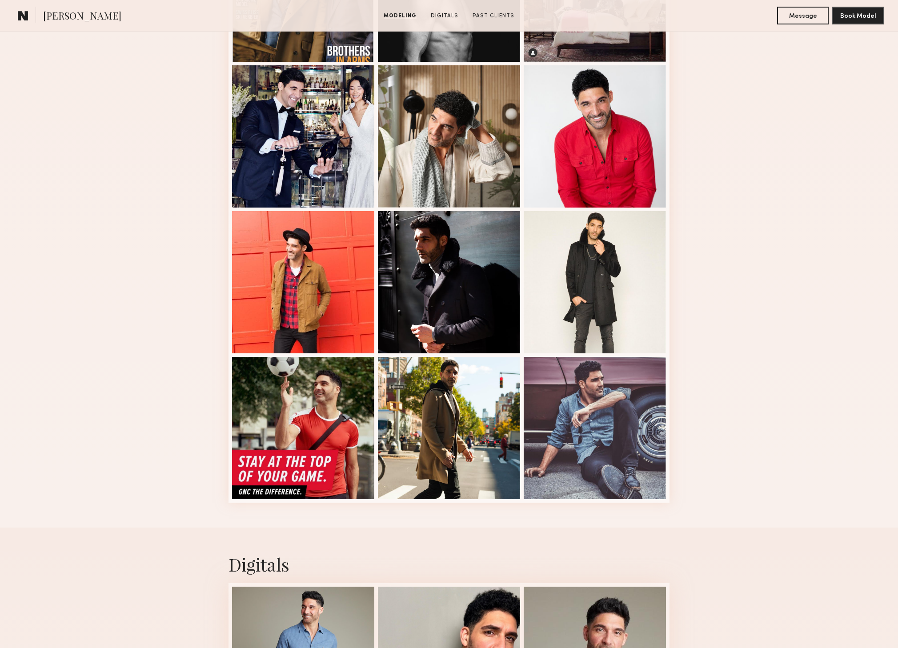
scroll to position [818, 0]
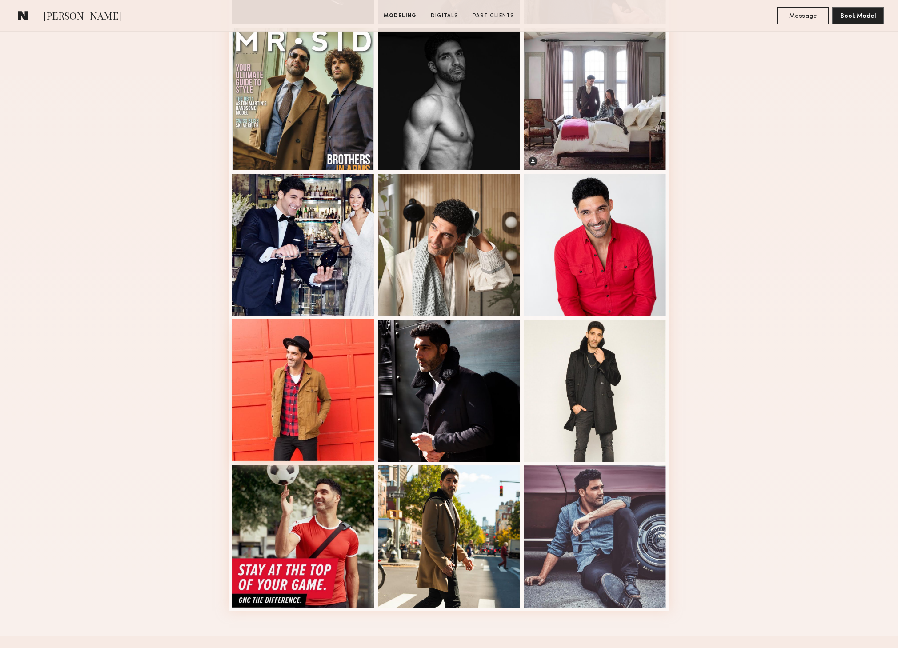
click at [309, 379] on div at bounding box center [303, 390] width 142 height 142
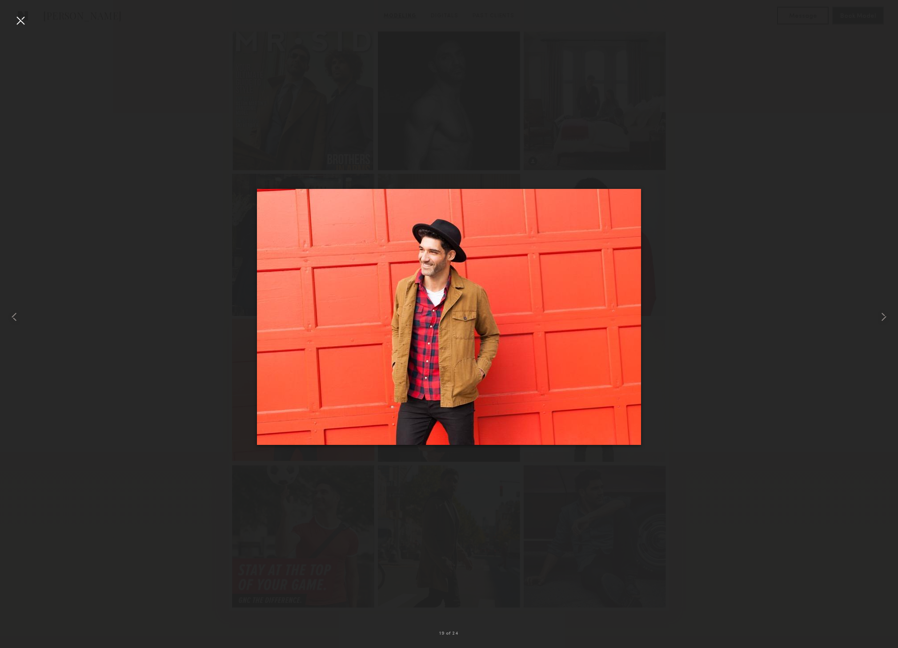
click at [309, 379] on nb-model-profile-portfolio-container "Modeling Portfolio 19 of 24" at bounding box center [449, 11] width 898 height 1250
click at [666, 156] on div at bounding box center [449, 316] width 898 height 605
click at [880, 319] on common-icon at bounding box center [883, 317] width 14 height 14
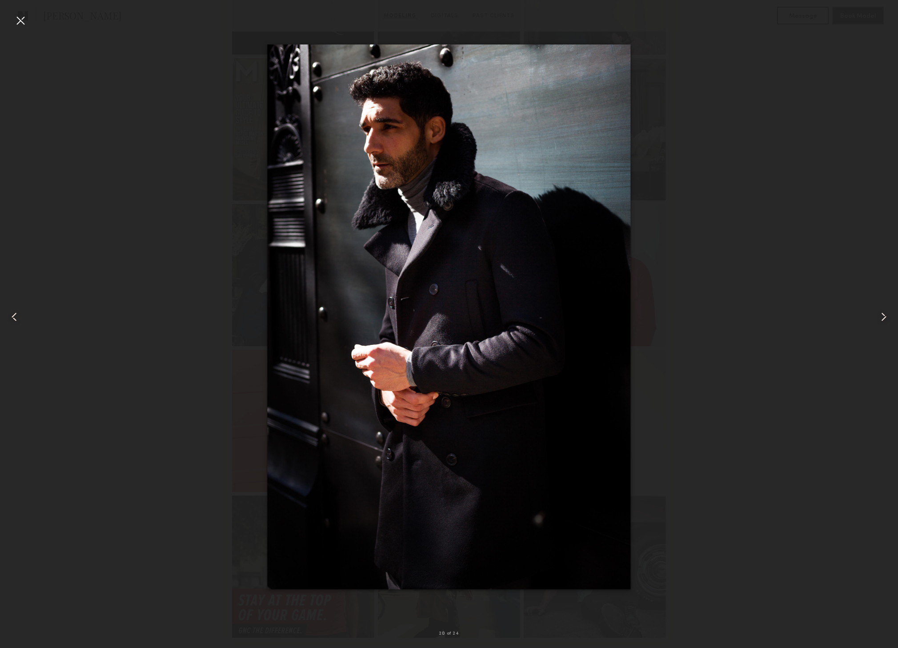
click at [880, 319] on common-icon at bounding box center [883, 317] width 14 height 14
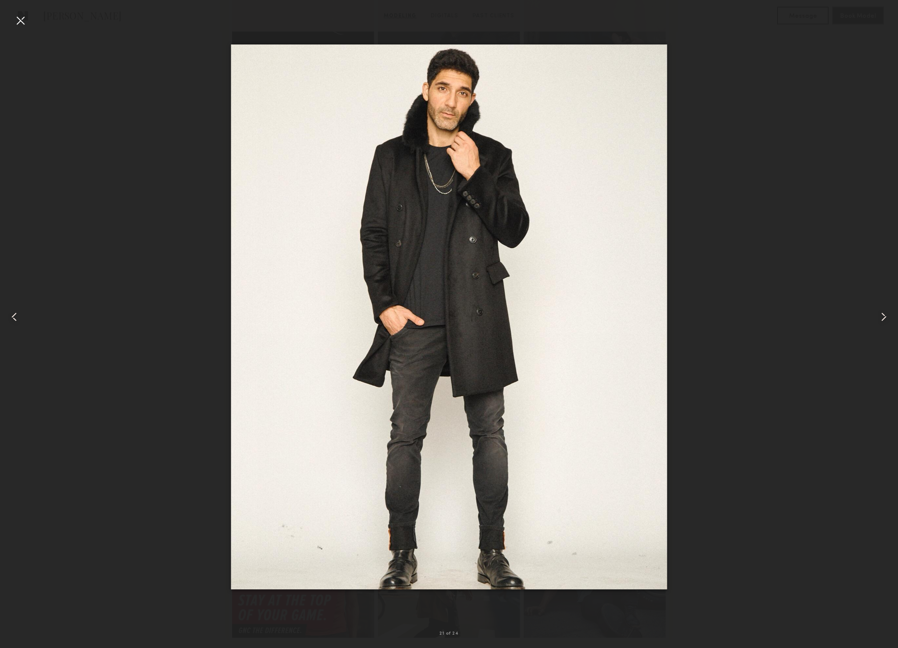
click at [873, 318] on div at bounding box center [880, 316] width 36 height 605
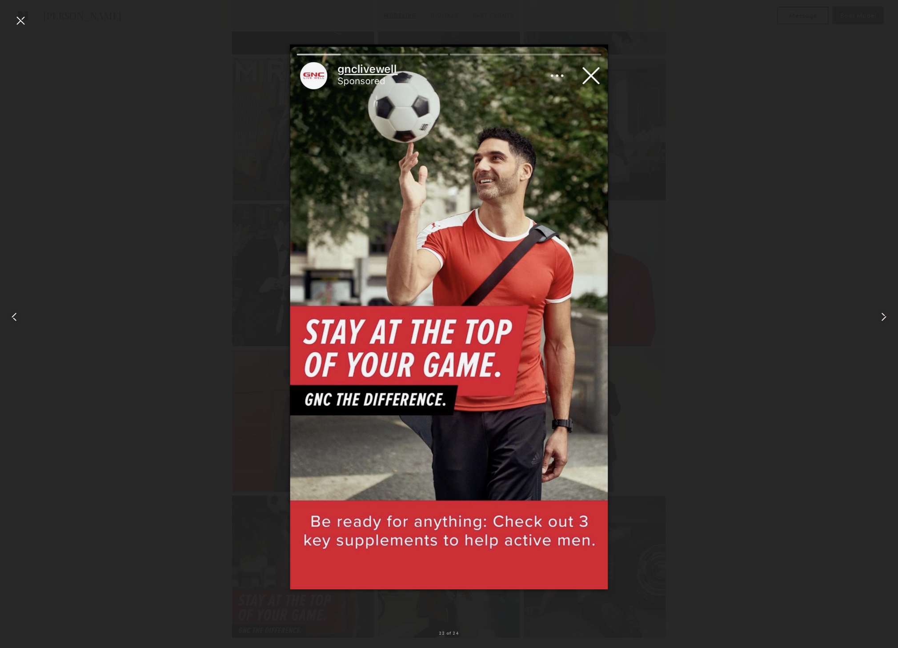
click at [873, 318] on div at bounding box center [880, 316] width 36 height 605
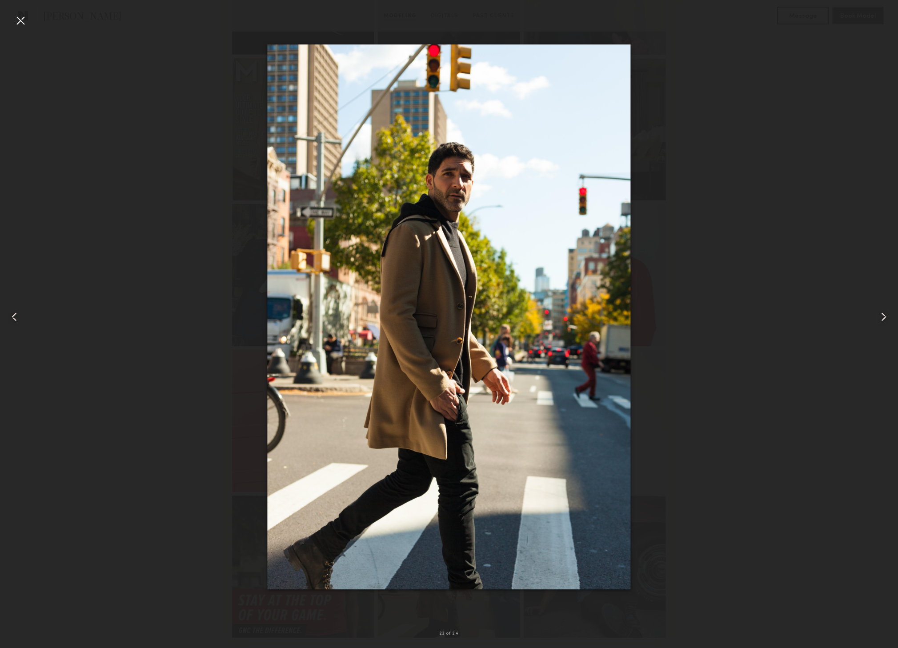
click at [873, 318] on div at bounding box center [880, 316] width 36 height 605
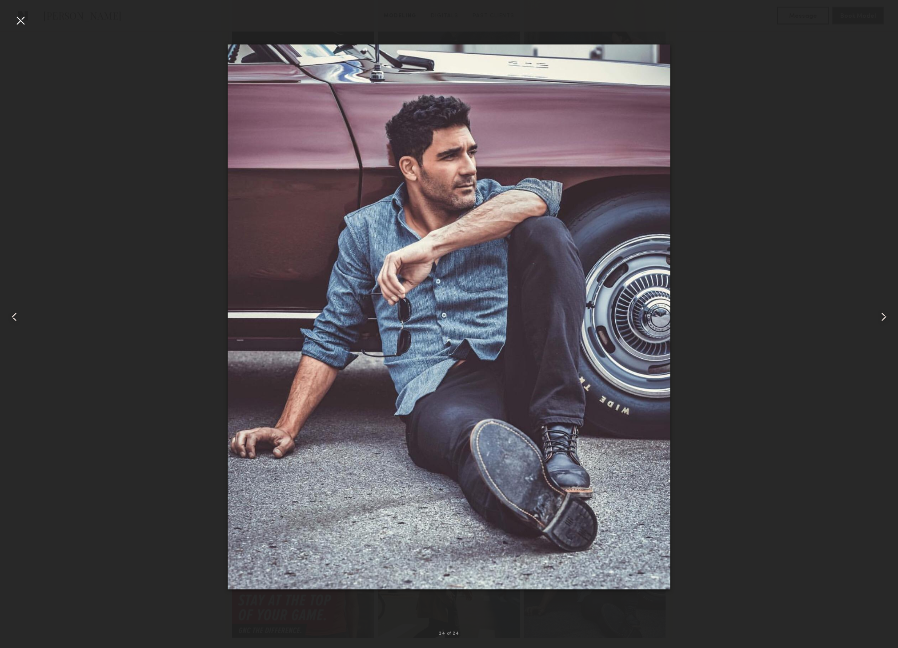
click at [873, 318] on div at bounding box center [880, 316] width 36 height 605
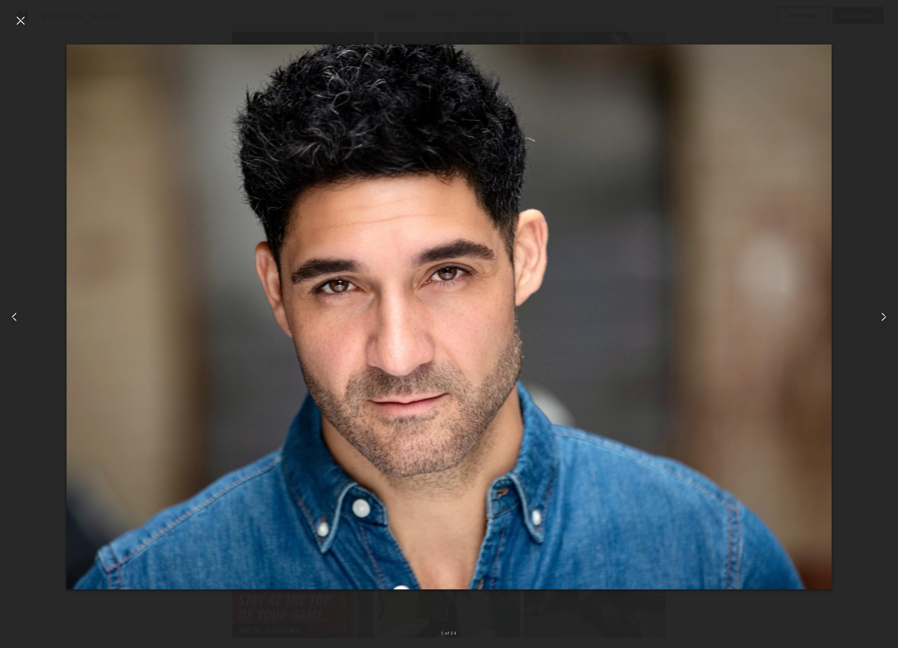
click at [873, 318] on div at bounding box center [880, 316] width 36 height 605
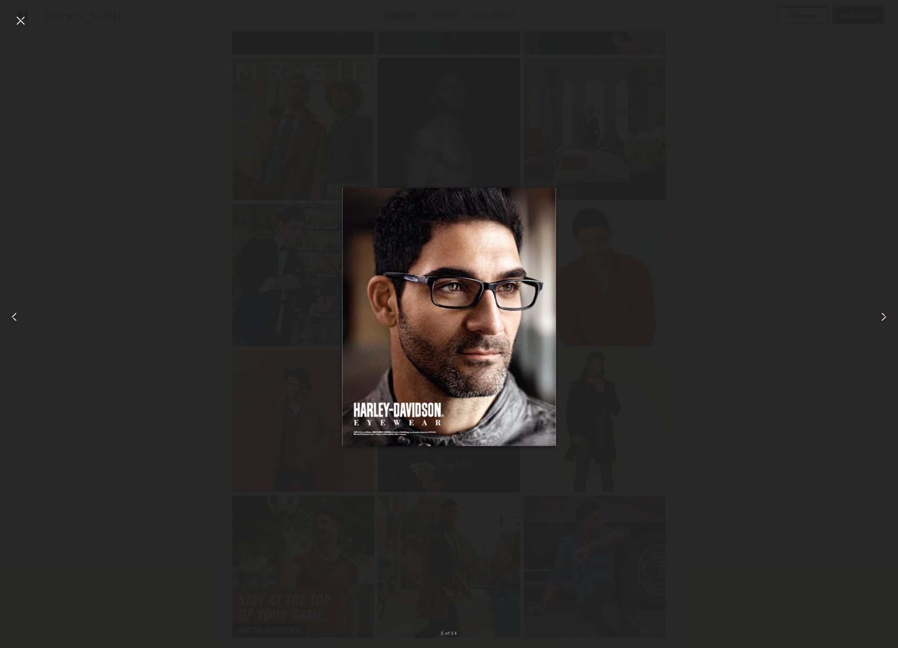
click at [873, 318] on div at bounding box center [880, 316] width 36 height 605
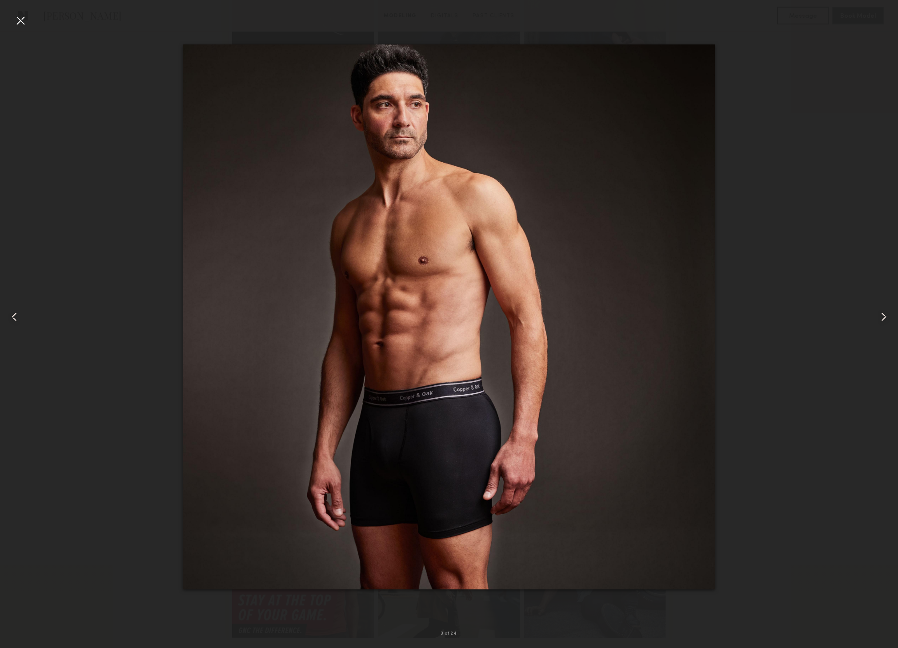
click at [873, 318] on div at bounding box center [880, 316] width 36 height 605
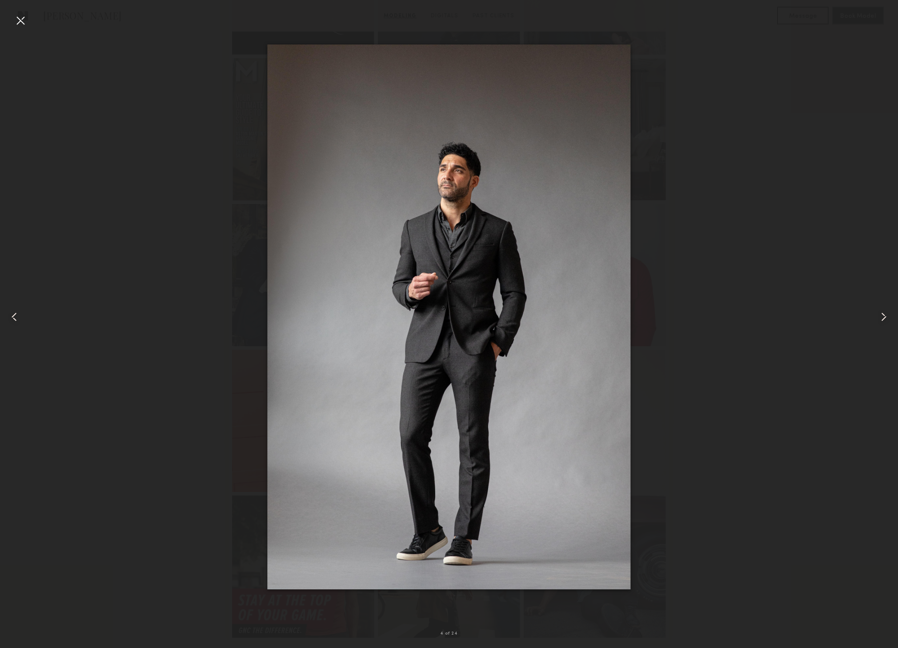
click at [873, 318] on div at bounding box center [880, 316] width 36 height 605
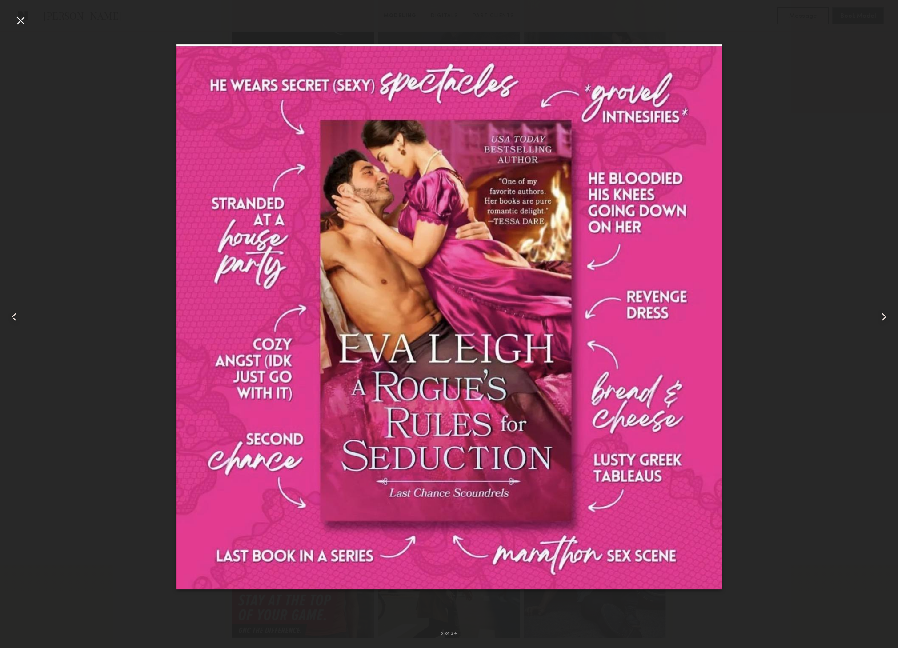
click at [873, 318] on div at bounding box center [880, 316] width 36 height 605
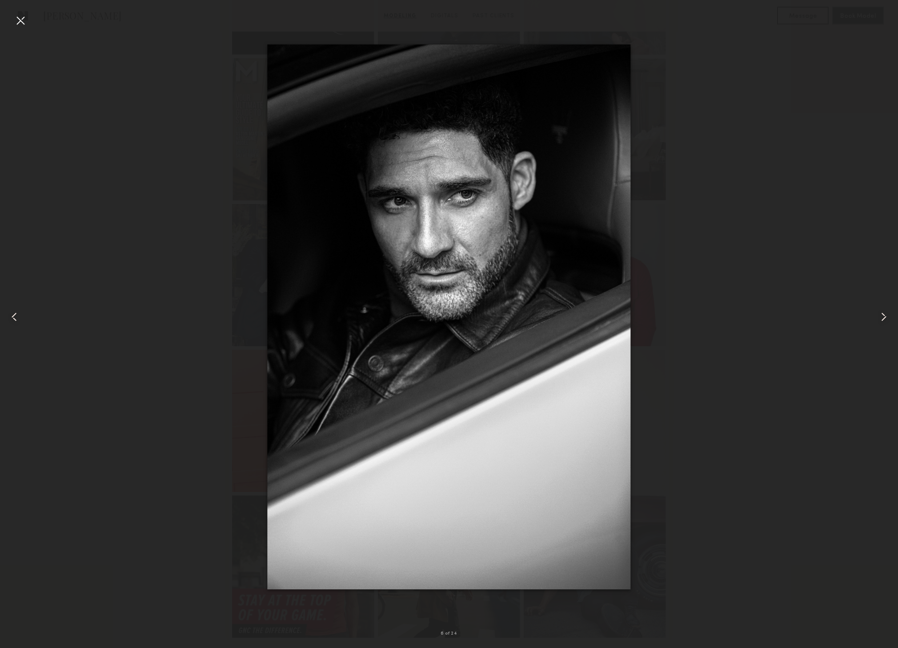
click at [873, 318] on div at bounding box center [880, 316] width 36 height 605
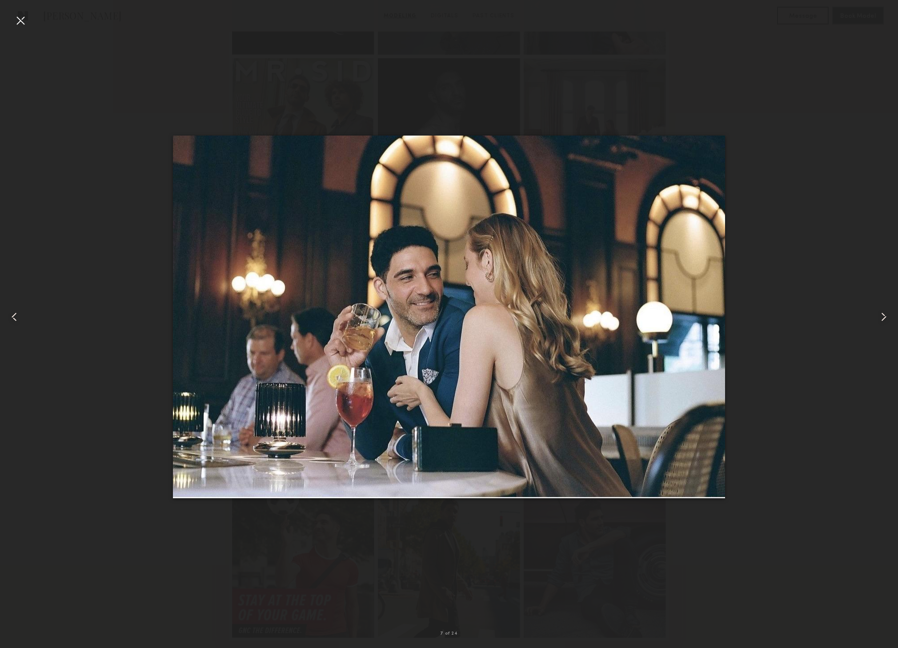
click at [23, 19] on div at bounding box center [20, 20] width 14 height 14
